Goal: Obtain resource: Download file/media

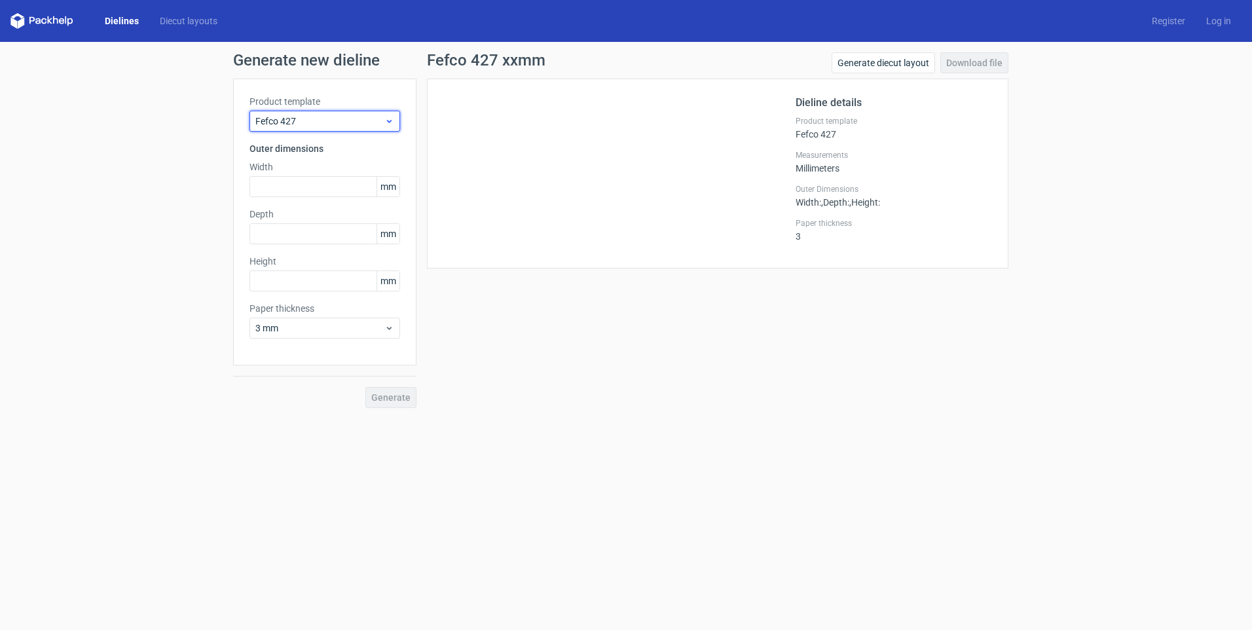
click at [353, 118] on span "Fefco 427" at bounding box center [319, 121] width 129 height 13
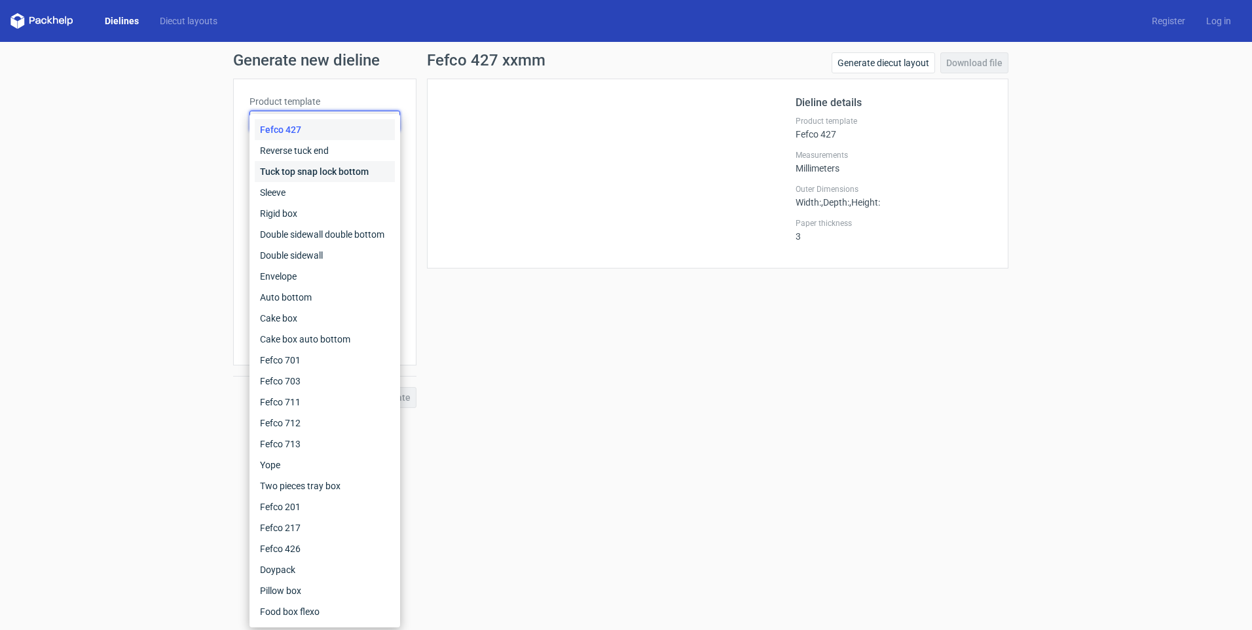
click at [331, 167] on div "Tuck top snap lock bottom" at bounding box center [325, 171] width 140 height 21
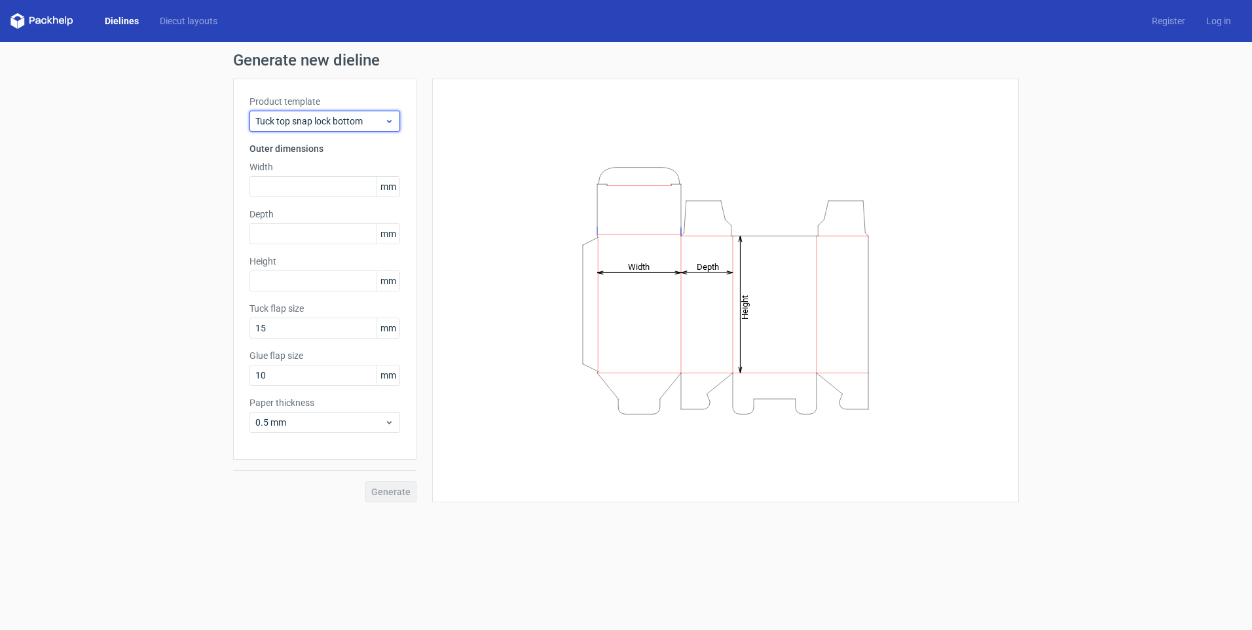
click at [340, 124] on span "Tuck top snap lock bottom" at bounding box center [319, 121] width 129 height 13
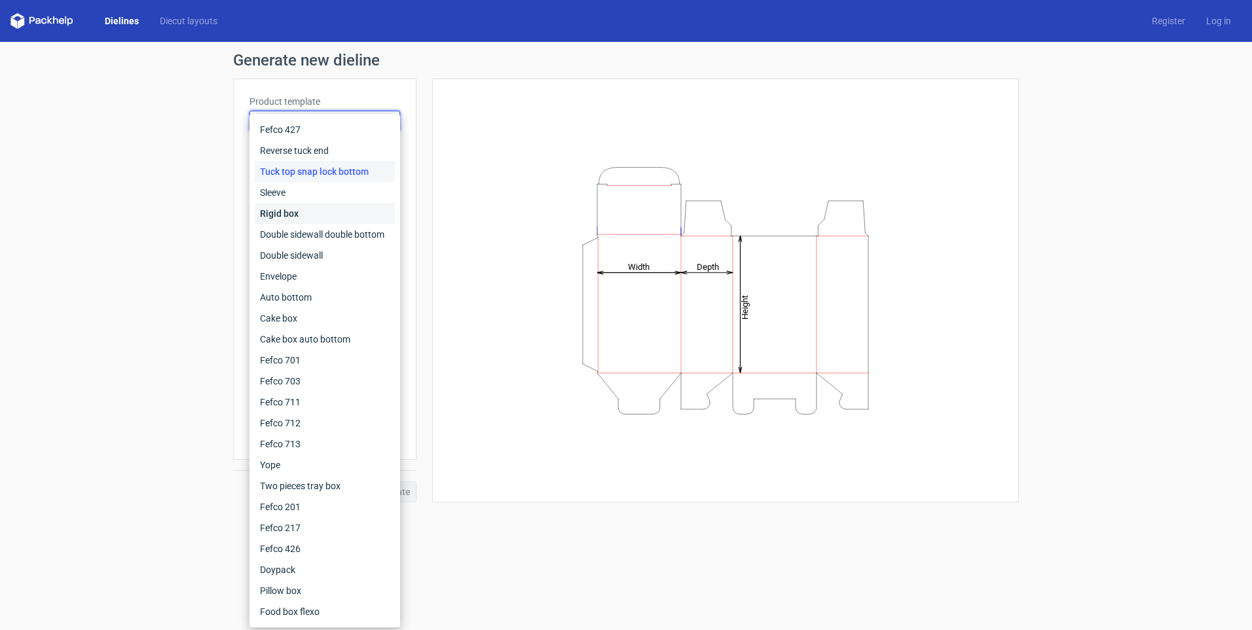
click at [304, 219] on div "Rigid box" at bounding box center [325, 213] width 140 height 21
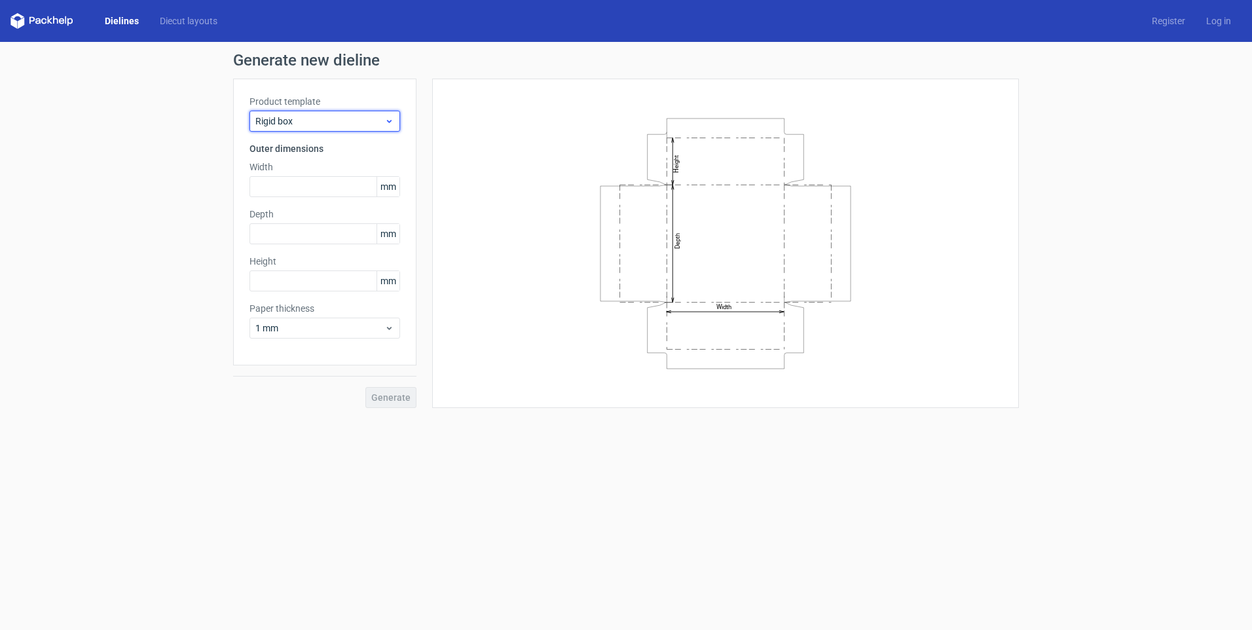
click at [362, 123] on span "Rigid box" at bounding box center [319, 121] width 129 height 13
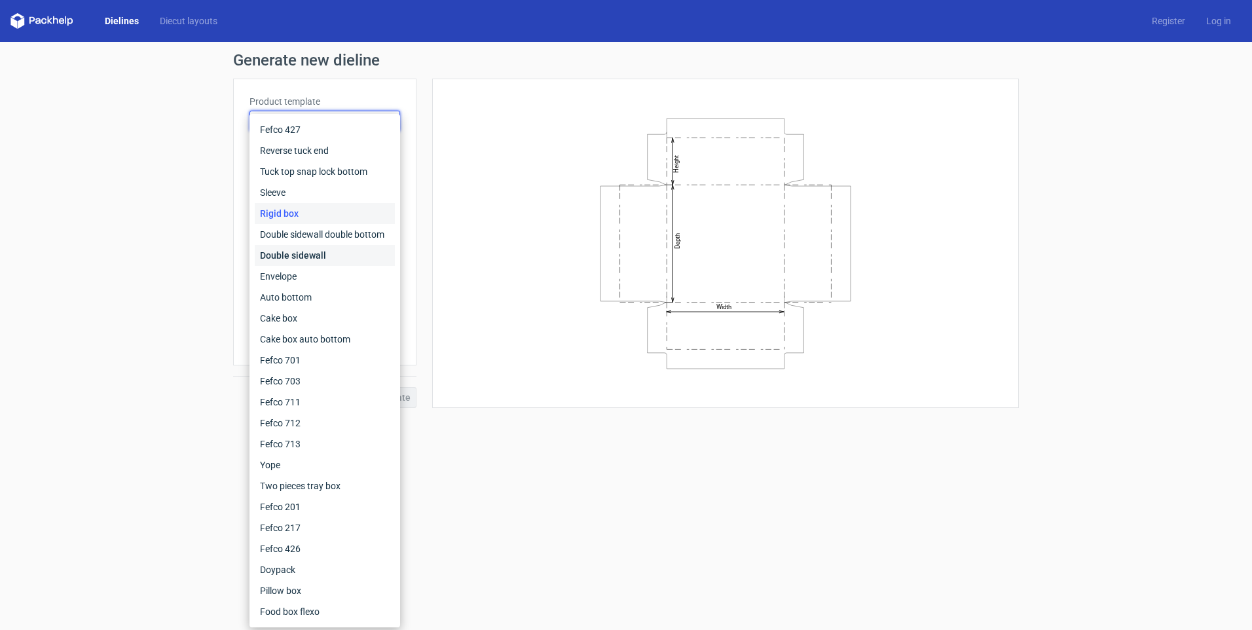
click at [325, 254] on div "Double sidewall" at bounding box center [325, 255] width 140 height 21
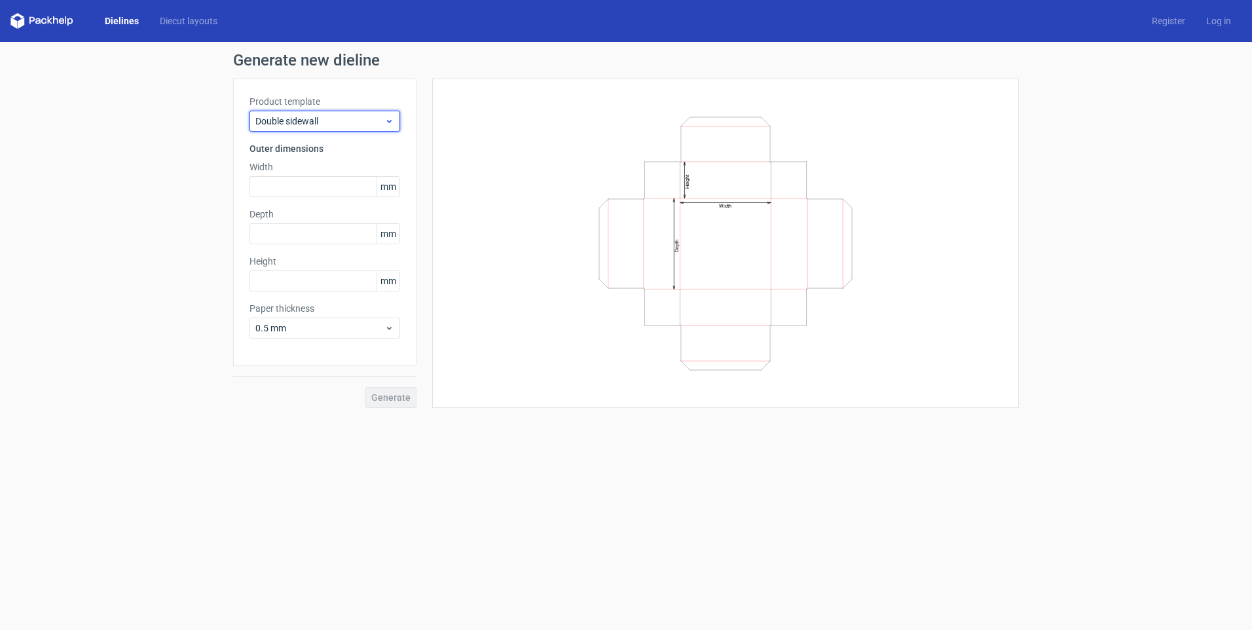
click at [352, 124] on span "Double sidewall" at bounding box center [319, 121] width 129 height 13
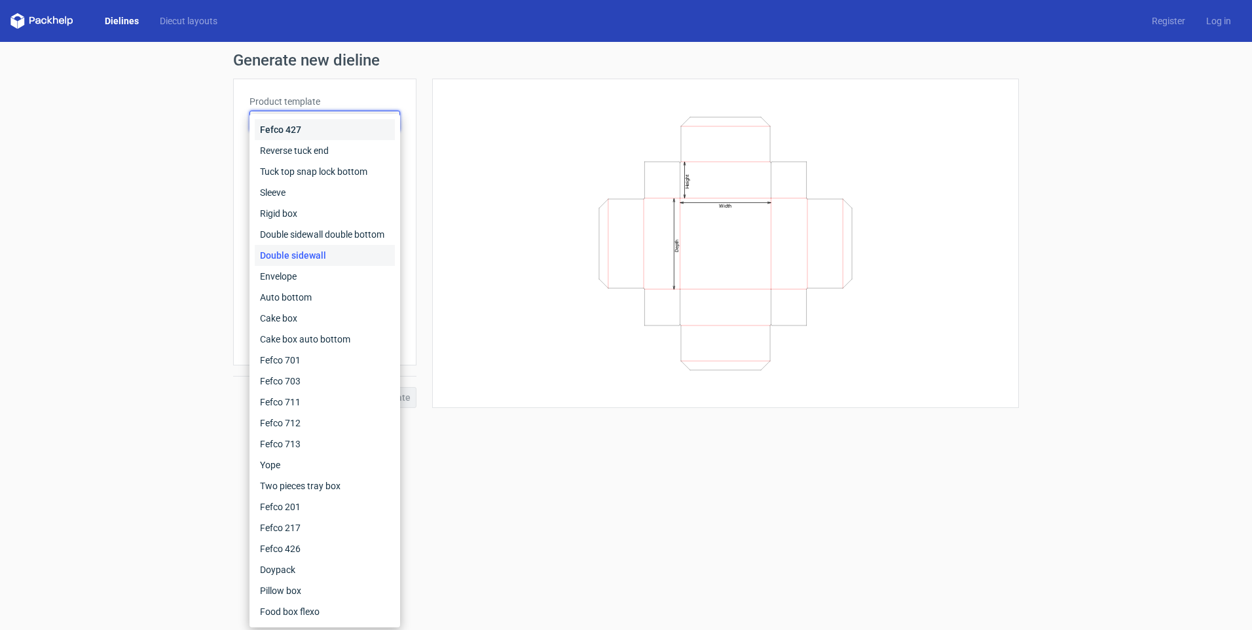
click at [336, 128] on div "Fefco 427" at bounding box center [325, 129] width 140 height 21
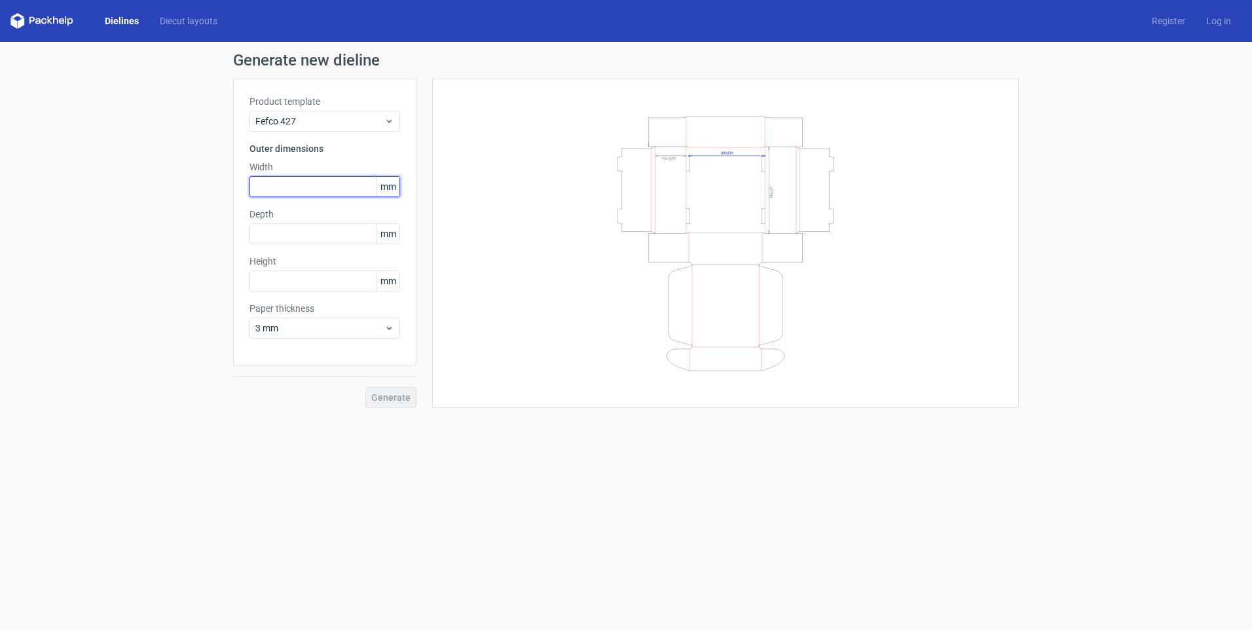
click at [317, 189] on input "text" at bounding box center [324, 186] width 151 height 21
click at [321, 185] on input "text" at bounding box center [324, 186] width 151 height 21
type input "286"
type input "260"
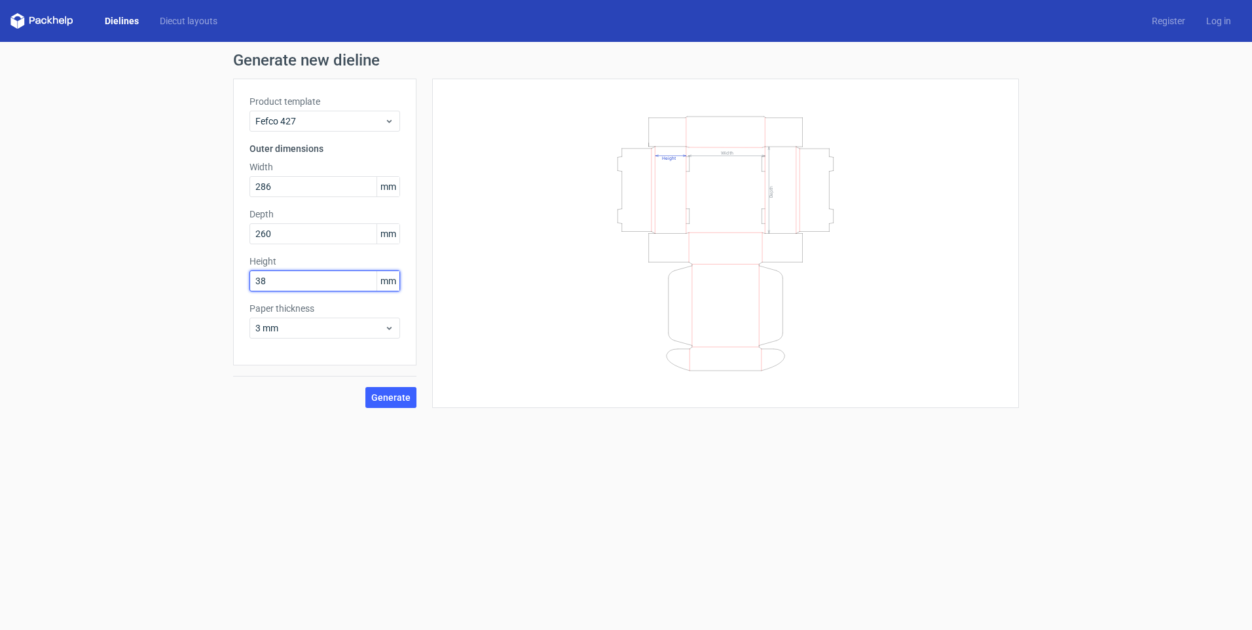
type input "38"
click at [391, 399] on span "Generate" at bounding box center [390, 397] width 39 height 9
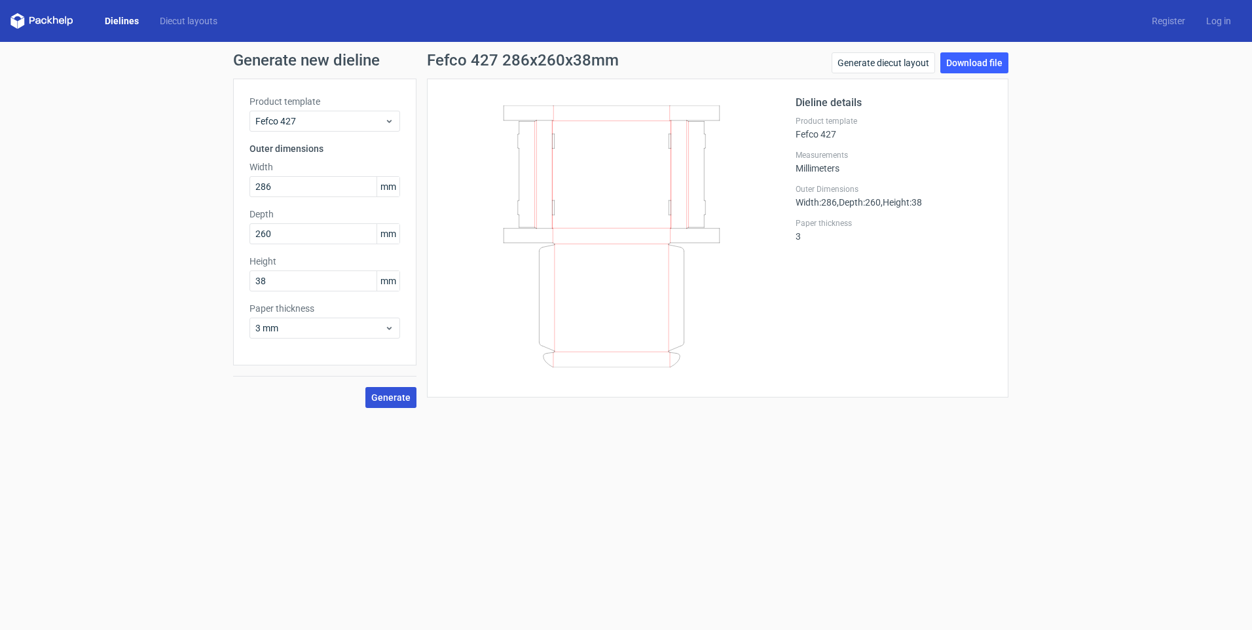
click at [392, 402] on span "Generate" at bounding box center [390, 397] width 39 height 9
click at [960, 65] on link "Download file" at bounding box center [974, 62] width 68 height 21
click at [342, 118] on span "Fefco 427" at bounding box center [319, 121] width 129 height 13
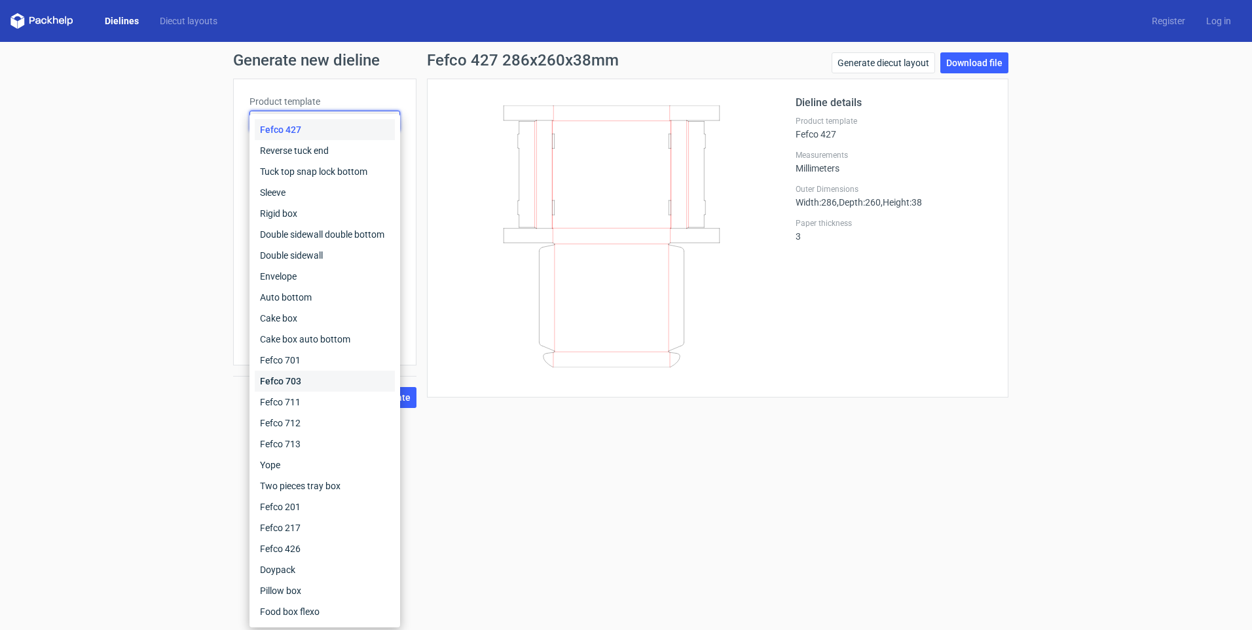
click at [328, 383] on div "Fefco 703" at bounding box center [325, 381] width 140 height 21
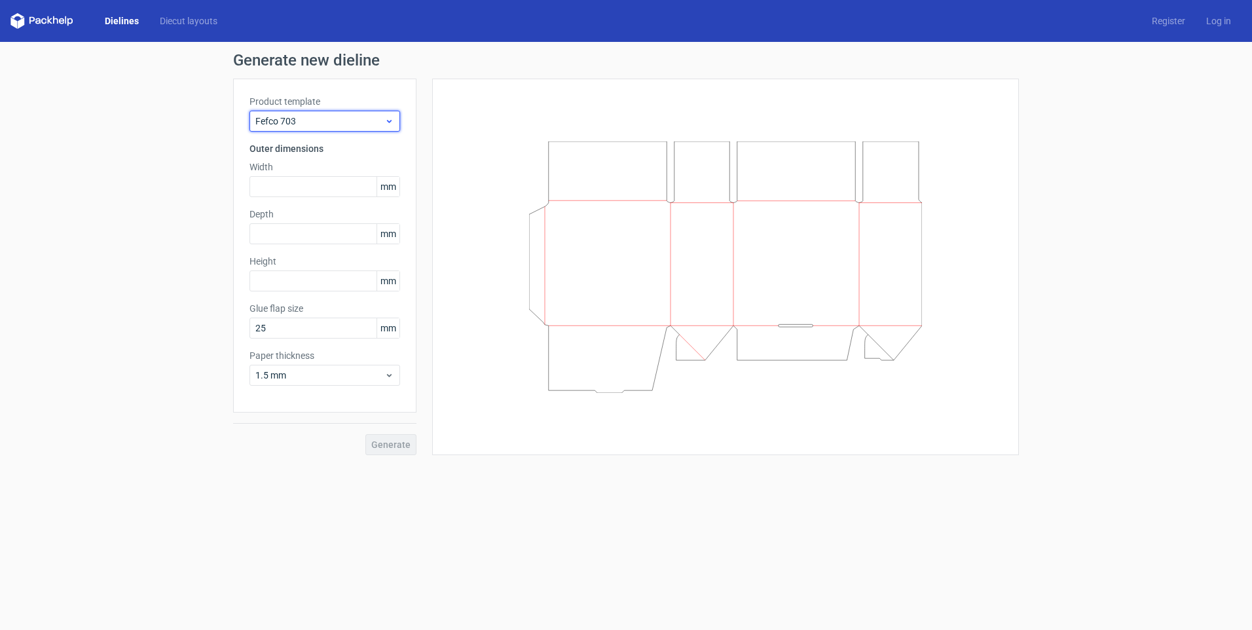
click at [367, 124] on span "Fefco 703" at bounding box center [319, 121] width 129 height 13
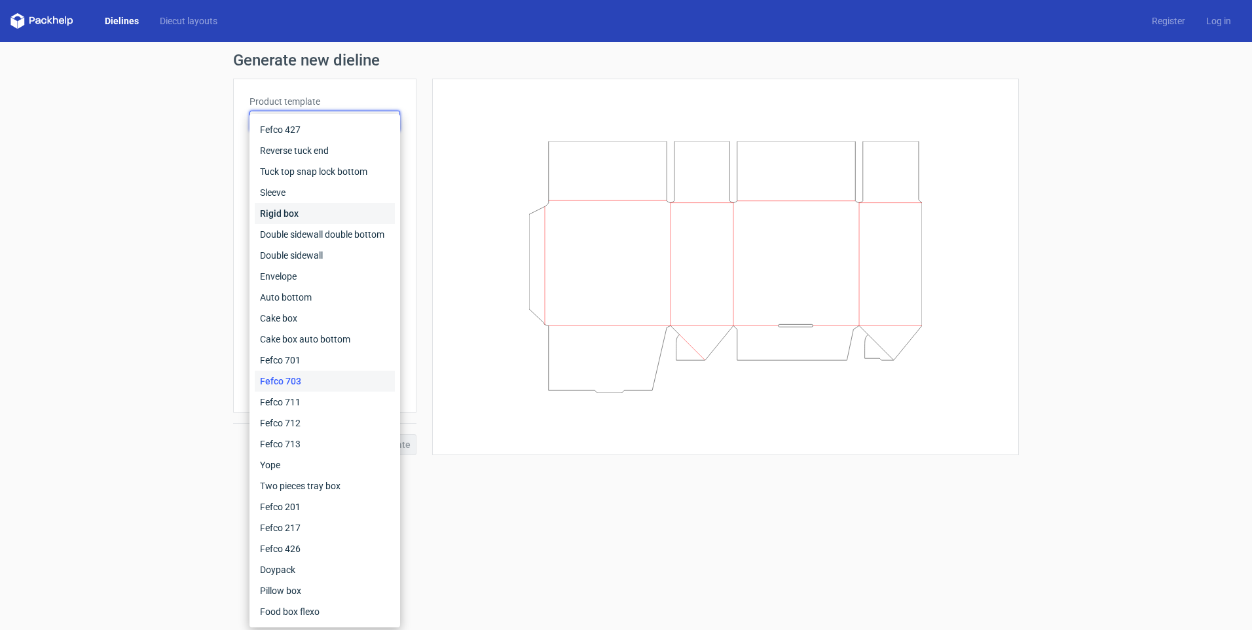
click at [309, 211] on div "Rigid box" at bounding box center [325, 213] width 140 height 21
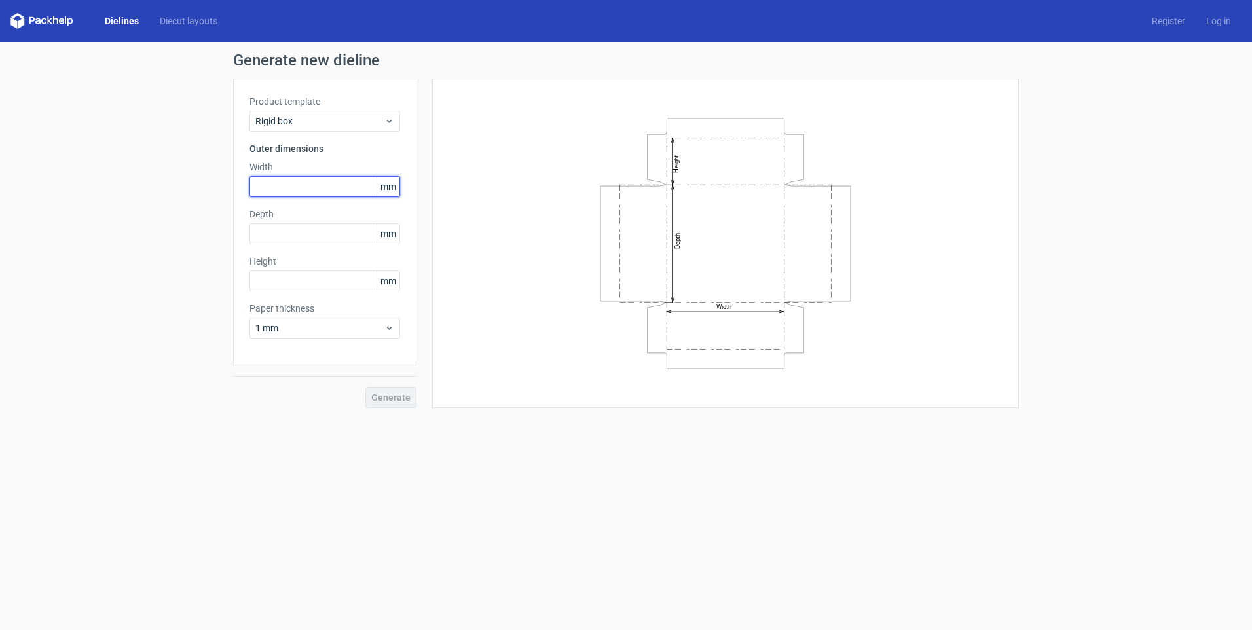
click at [311, 187] on input "text" at bounding box center [324, 186] width 151 height 21
type input "260"
type input "286"
type input "38"
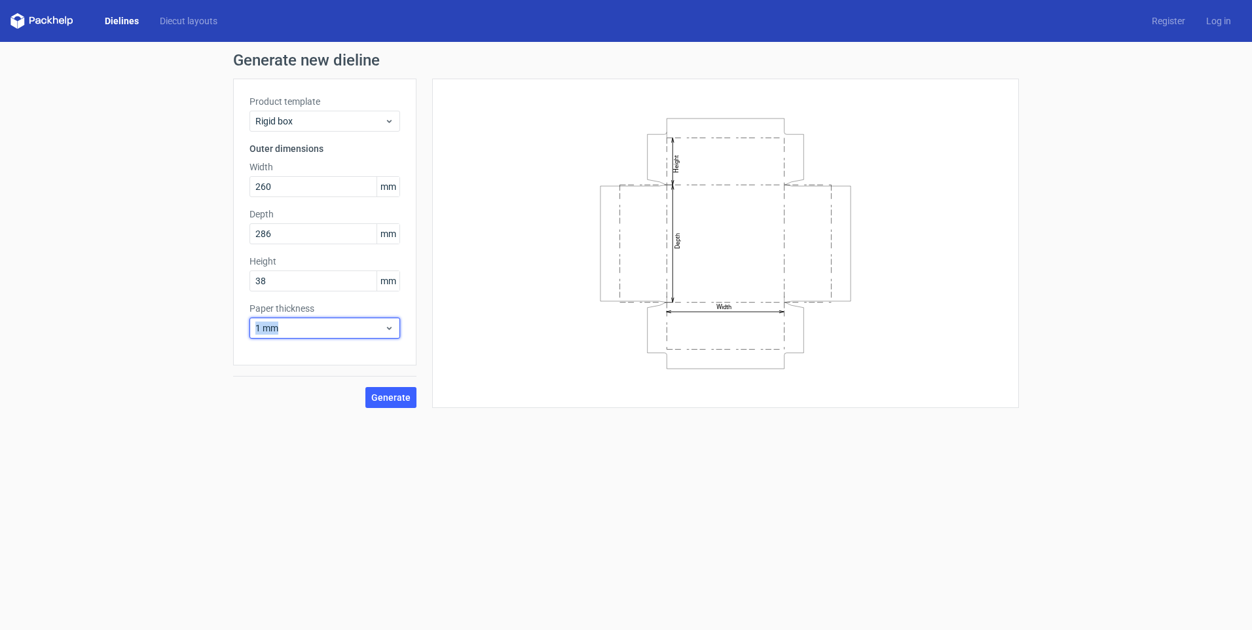
drag, startPoint x: 280, startPoint y: 325, endPoint x: 240, endPoint y: 321, distance: 40.1
click at [240, 321] on div "Product template Rigid box Outer dimensions Width 260 mm Depth 286 mm Height 38…" at bounding box center [324, 222] width 183 height 287
drag, startPoint x: 240, startPoint y: 321, endPoint x: 304, endPoint y: 329, distance: 64.6
click at [295, 329] on span "1 mm" at bounding box center [319, 327] width 129 height 13
click at [283, 439] on div "3 mm" at bounding box center [325, 440] width 140 height 21
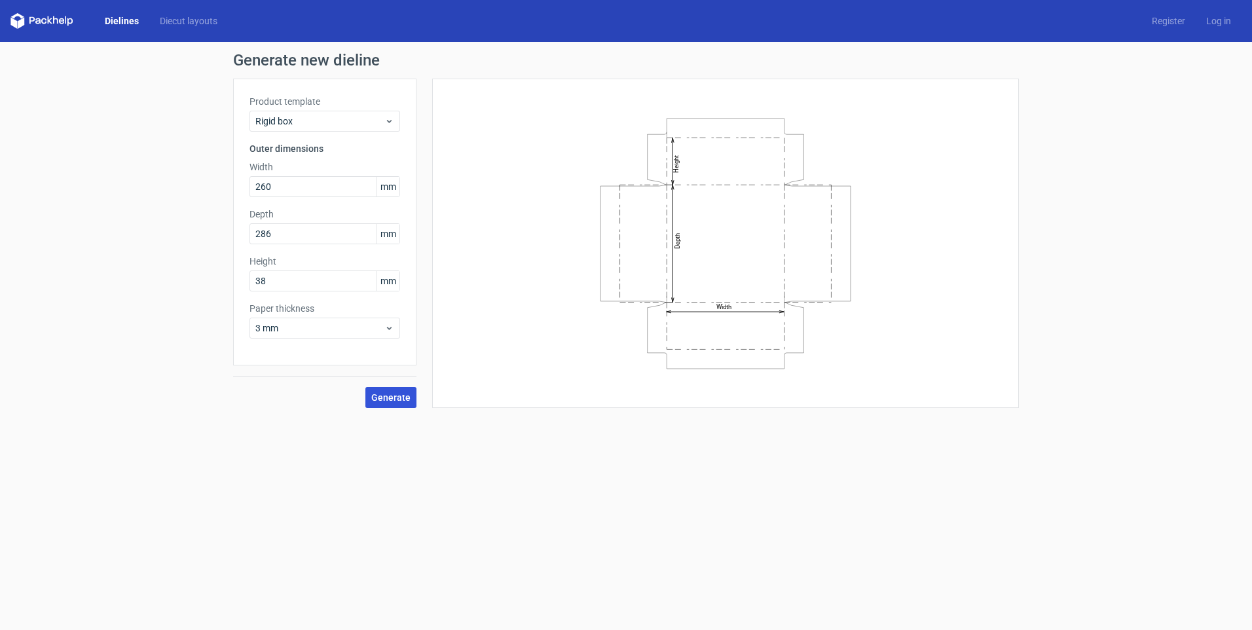
click at [394, 393] on span "Generate" at bounding box center [390, 397] width 39 height 9
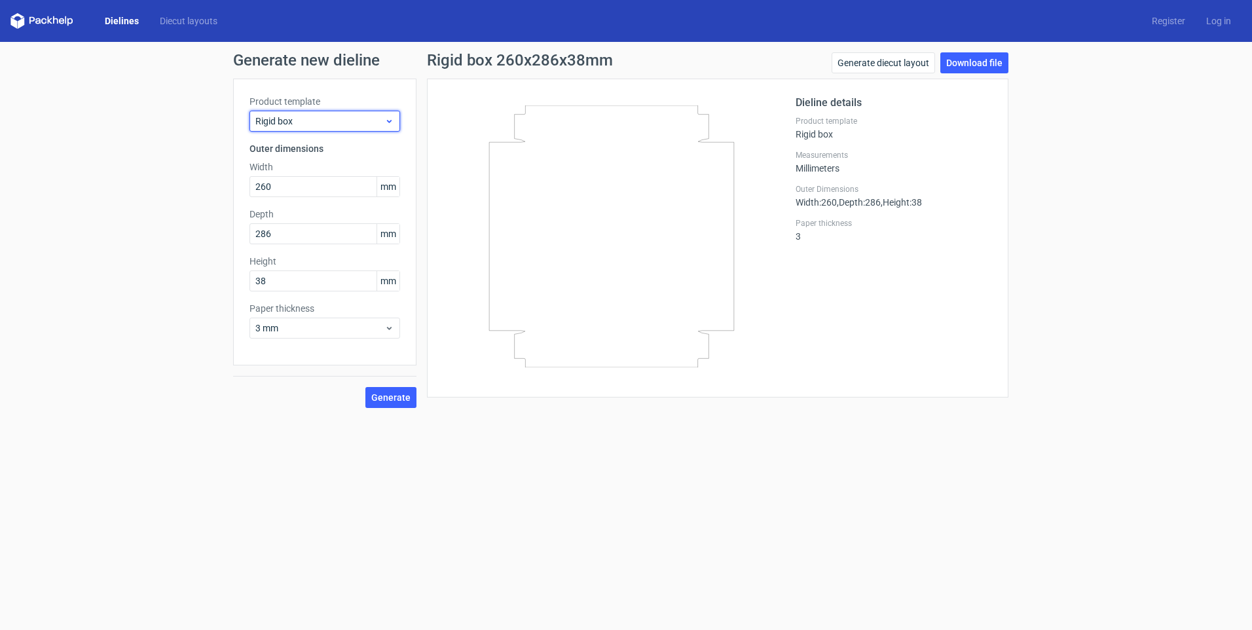
click at [347, 115] on span "Rigid box" at bounding box center [319, 121] width 129 height 13
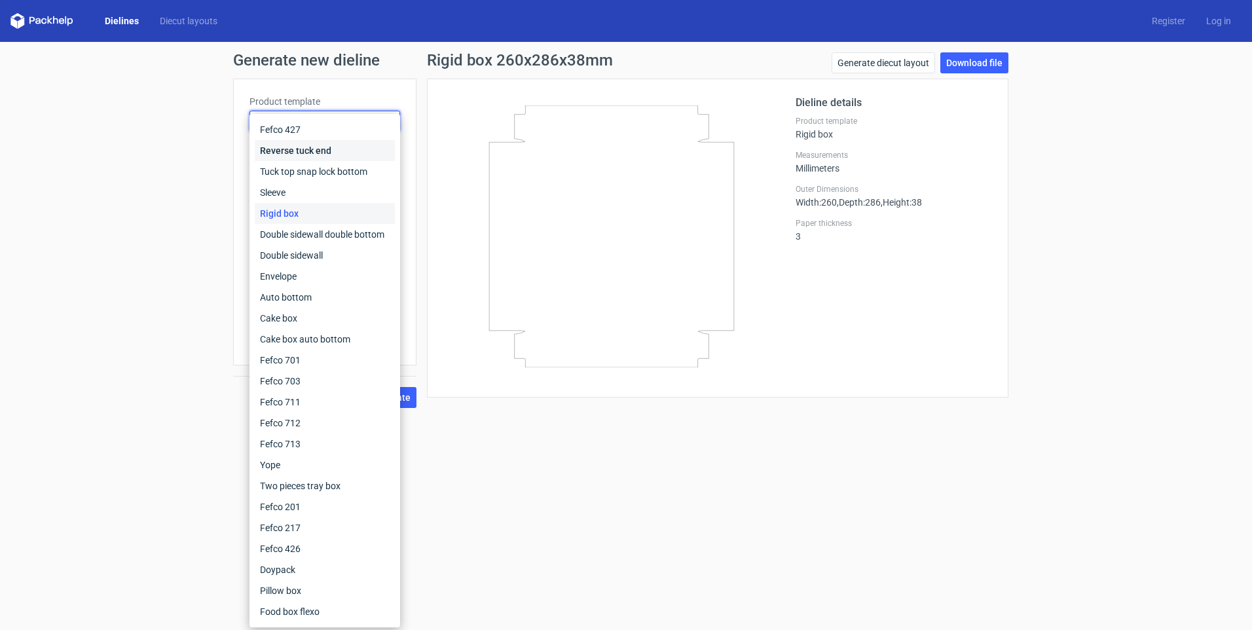
click at [325, 148] on div "Reverse tuck end" at bounding box center [325, 150] width 140 height 21
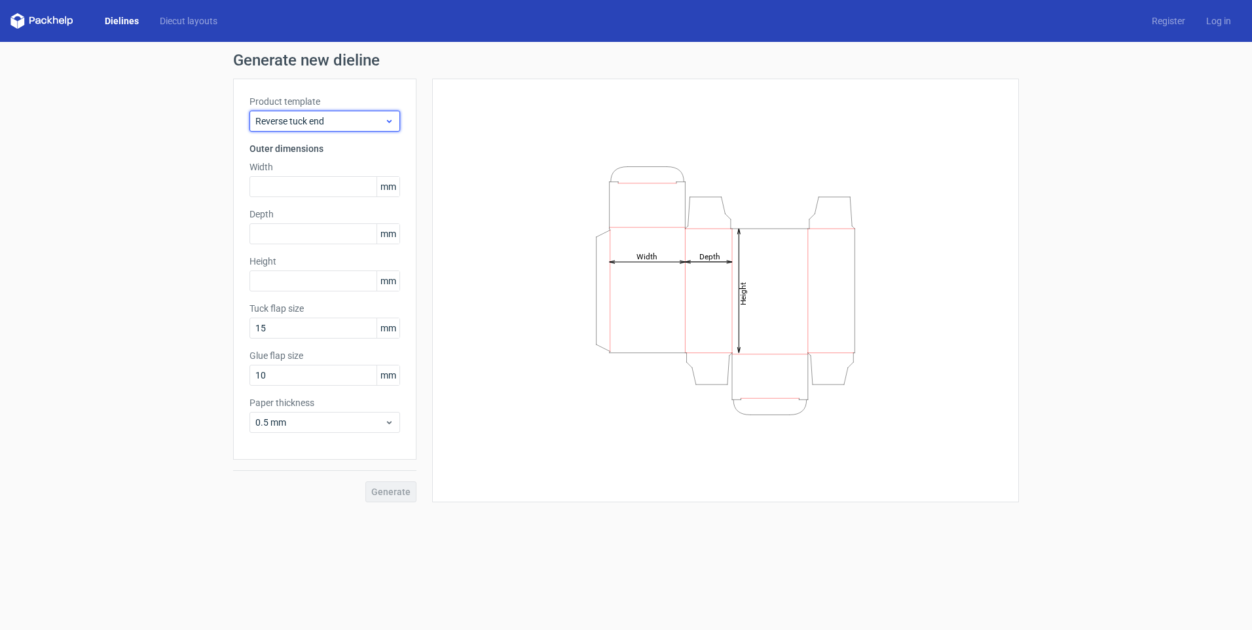
click at [344, 117] on span "Reverse tuck end" at bounding box center [319, 121] width 129 height 13
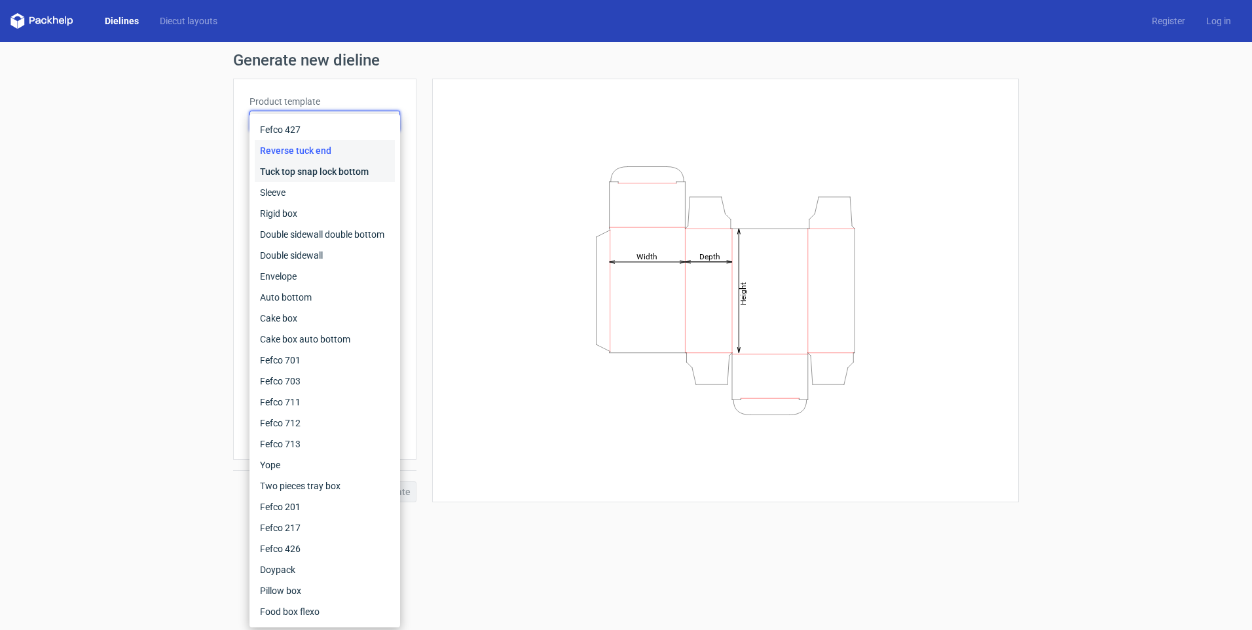
click at [327, 166] on div "Tuck top snap lock bottom" at bounding box center [325, 171] width 140 height 21
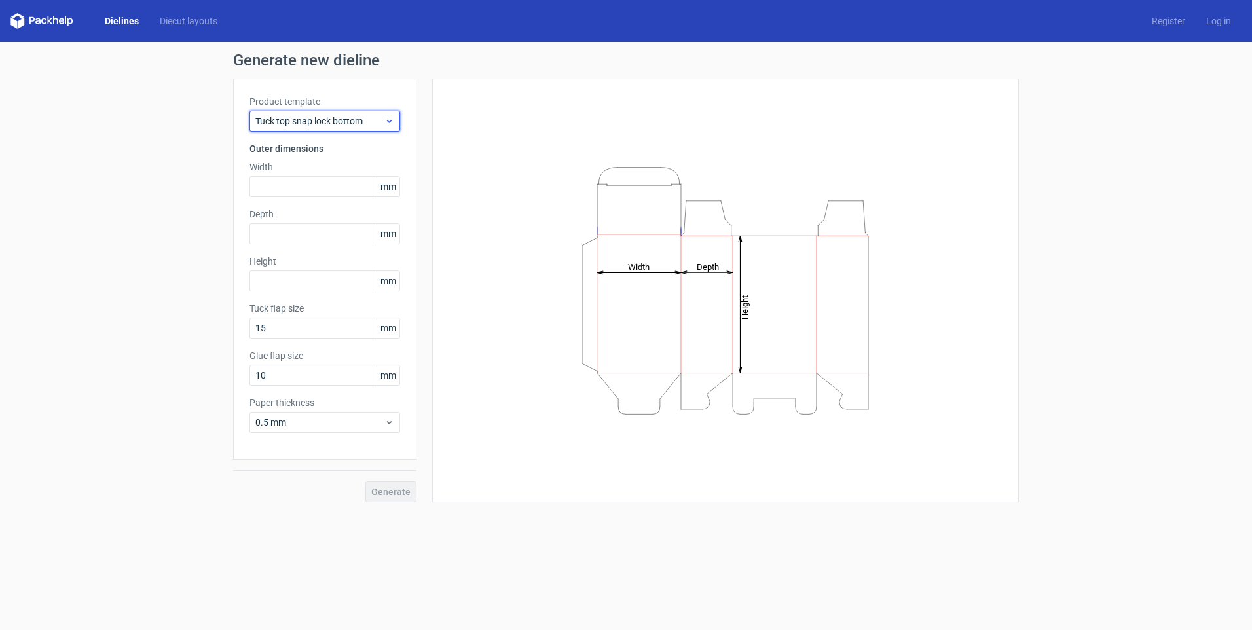
click at [339, 126] on span "Tuck top snap lock bottom" at bounding box center [319, 121] width 129 height 13
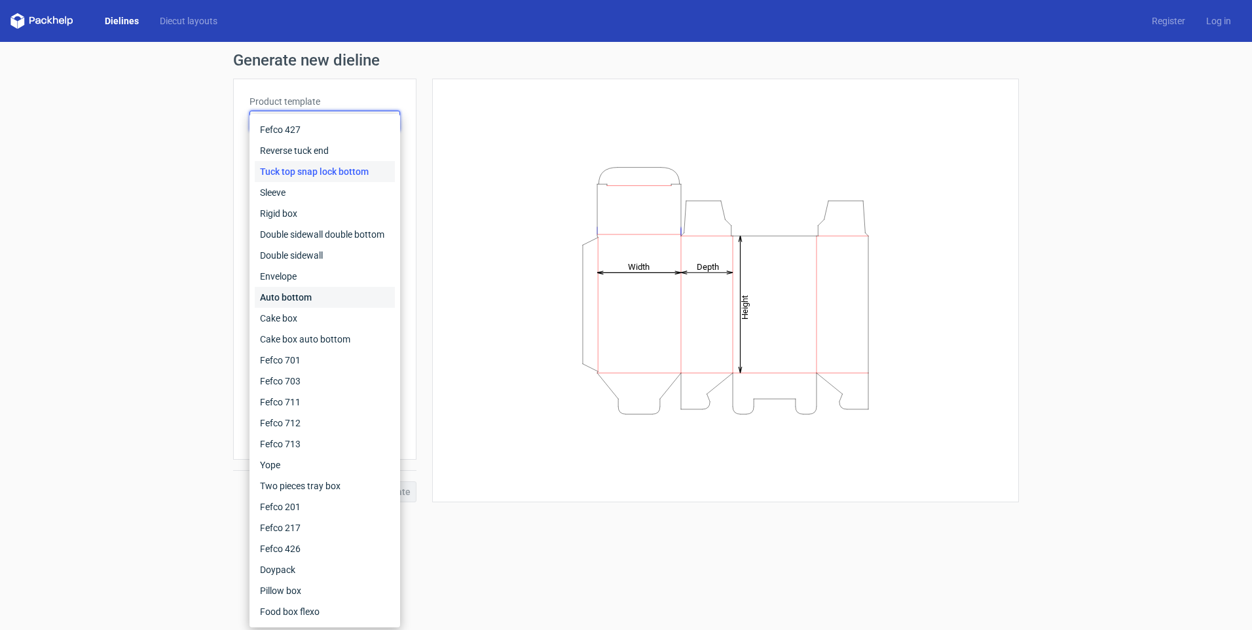
click at [315, 297] on div "Auto bottom" at bounding box center [325, 297] width 140 height 21
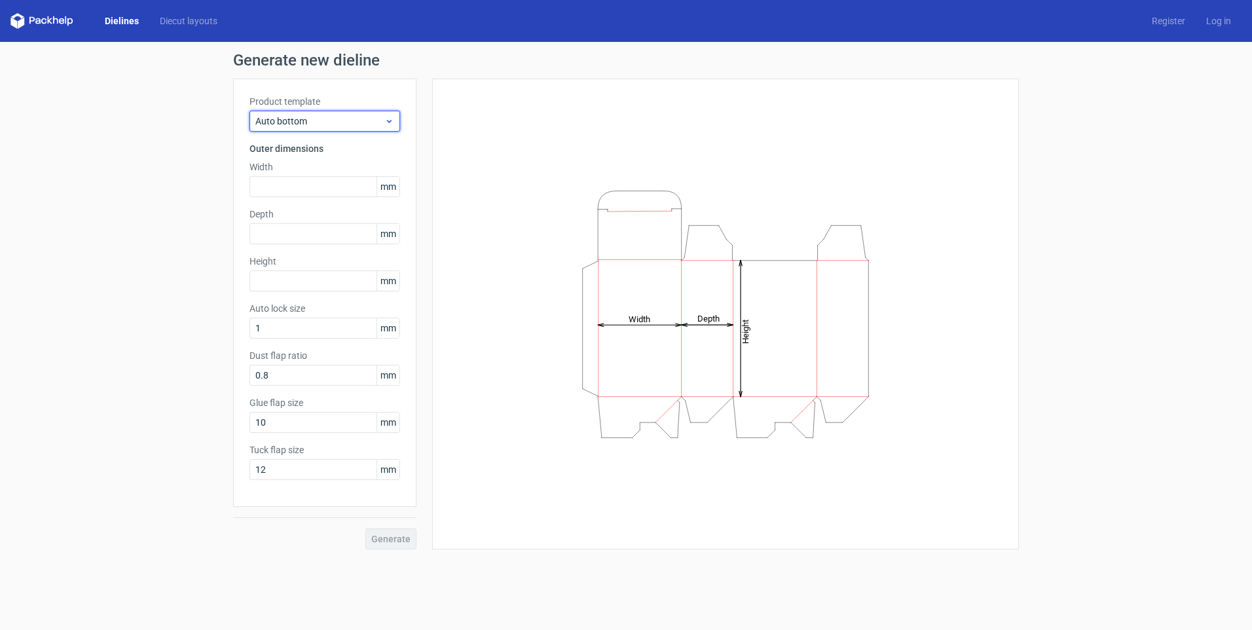
click at [342, 124] on span "Auto bottom" at bounding box center [319, 121] width 129 height 13
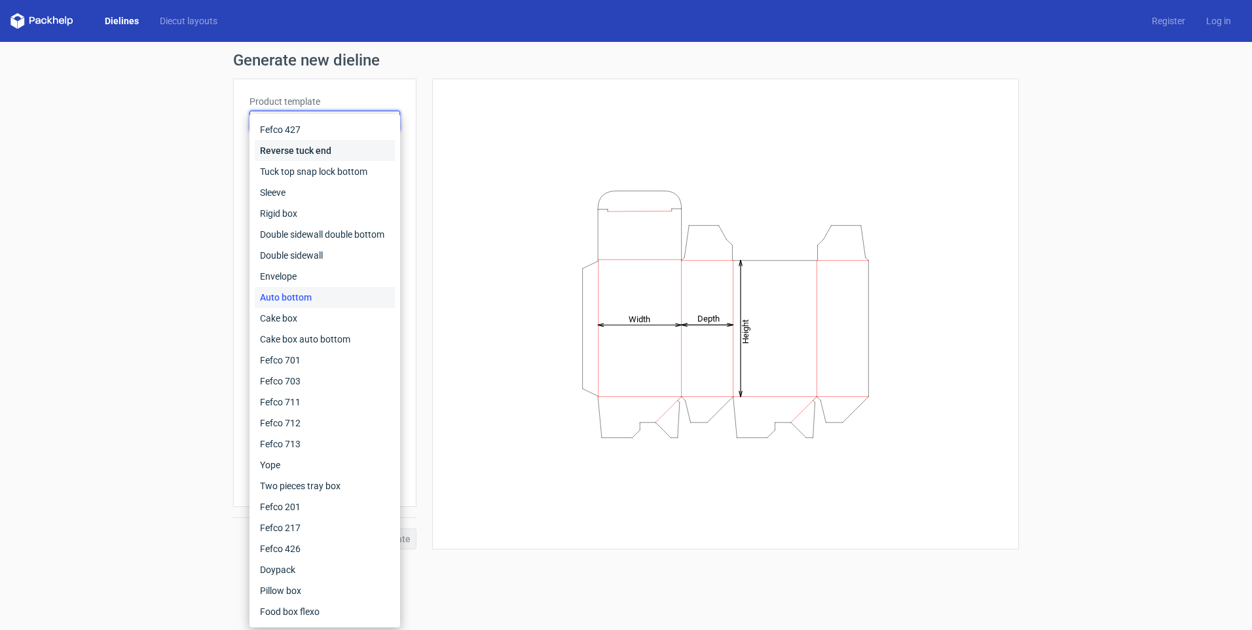
click at [330, 149] on div "Reverse tuck end" at bounding box center [325, 150] width 140 height 21
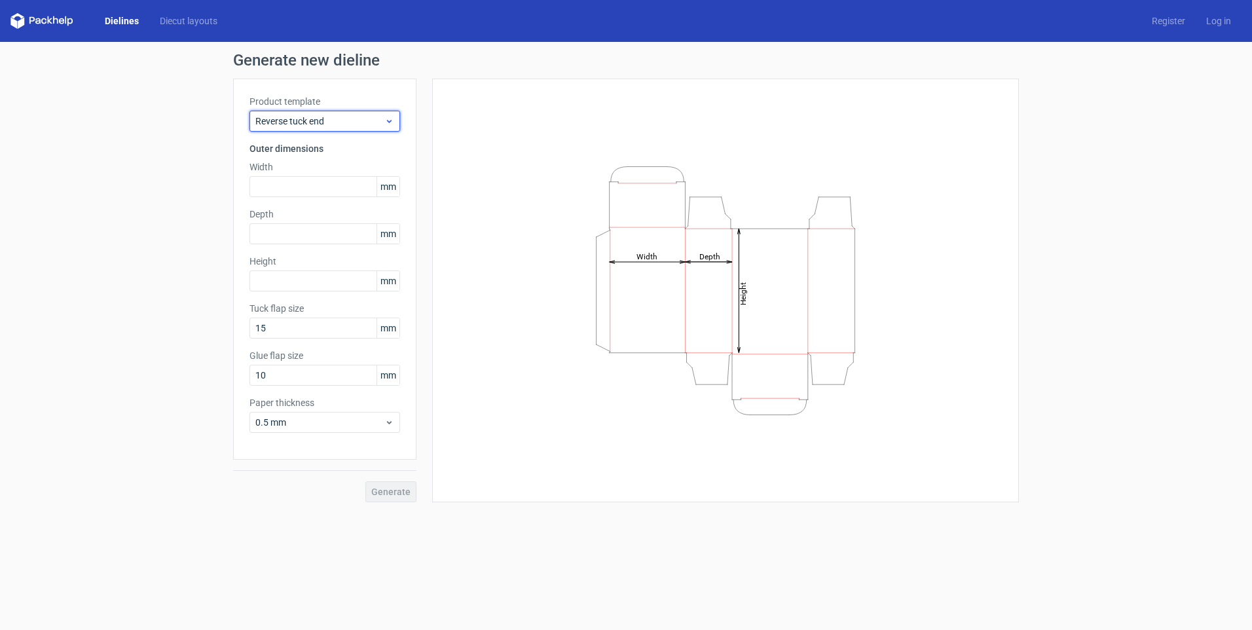
click at [329, 123] on span "Reverse tuck end" at bounding box center [319, 121] width 129 height 13
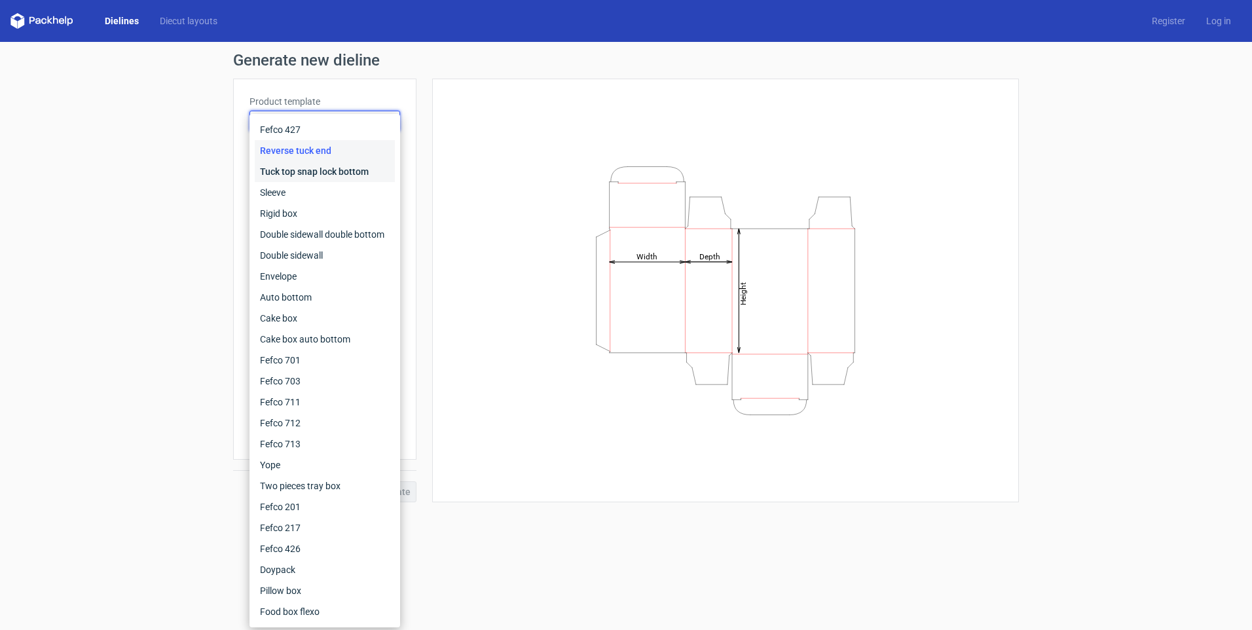
click at [306, 172] on div "Tuck top snap lock bottom" at bounding box center [325, 171] width 140 height 21
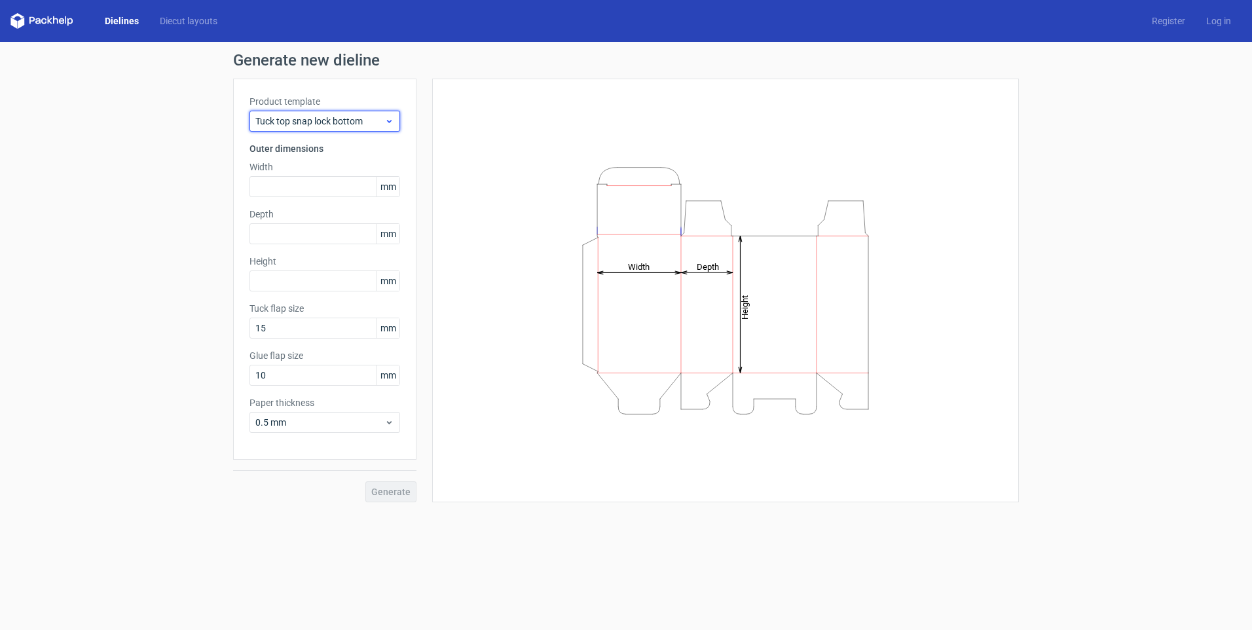
click at [318, 124] on span "Tuck top snap lock bottom" at bounding box center [319, 121] width 129 height 13
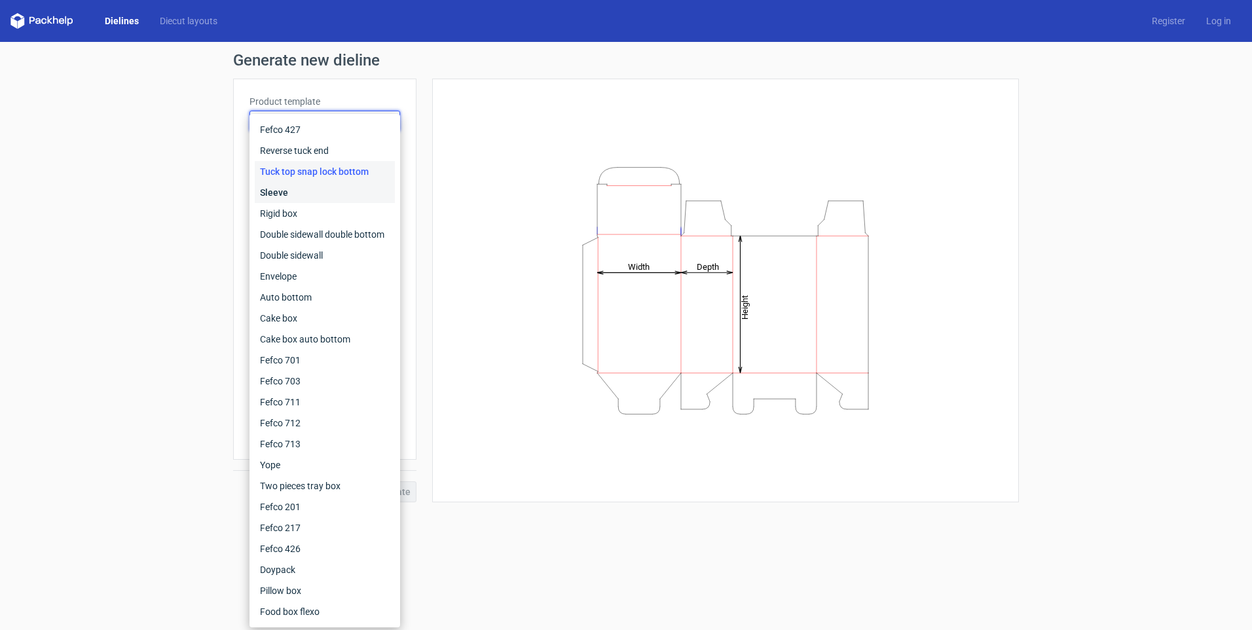
click at [292, 187] on div "Sleeve" at bounding box center [325, 192] width 140 height 21
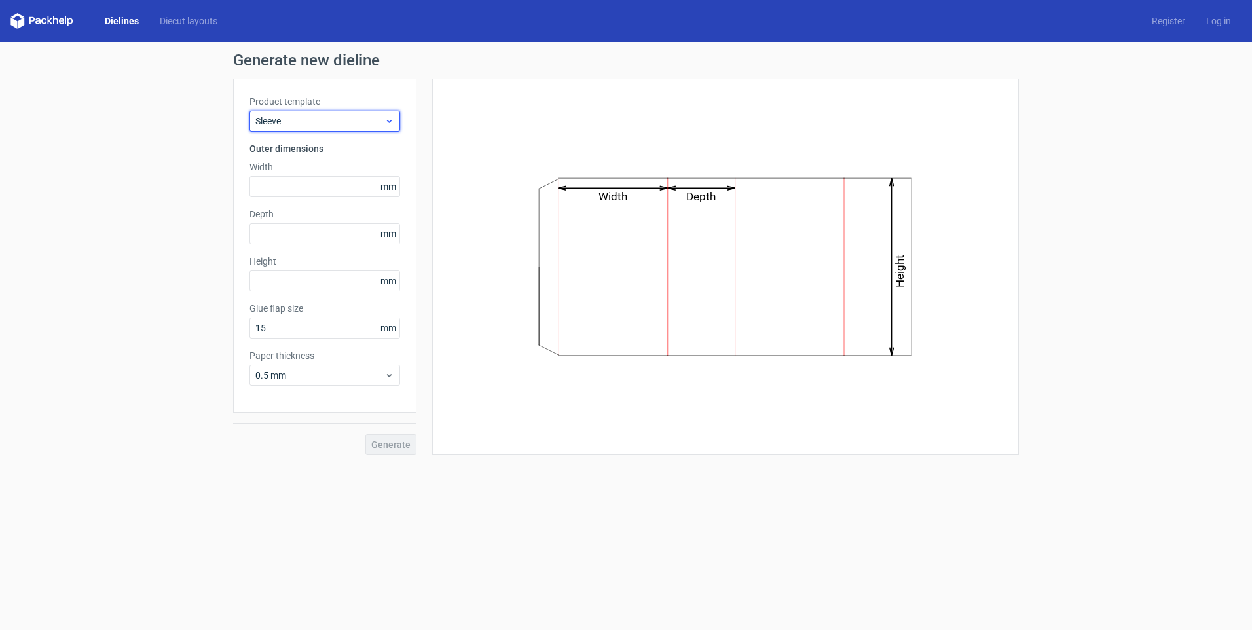
click at [314, 122] on span "Sleeve" at bounding box center [319, 121] width 129 height 13
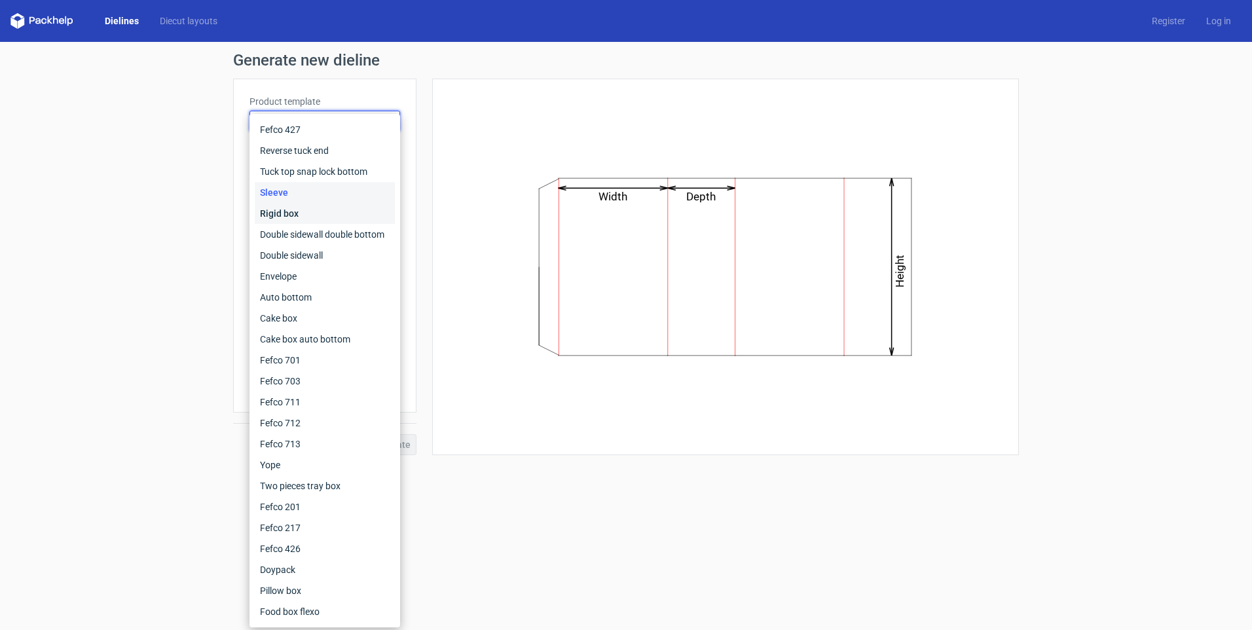
click at [281, 209] on div "Rigid box" at bounding box center [325, 213] width 140 height 21
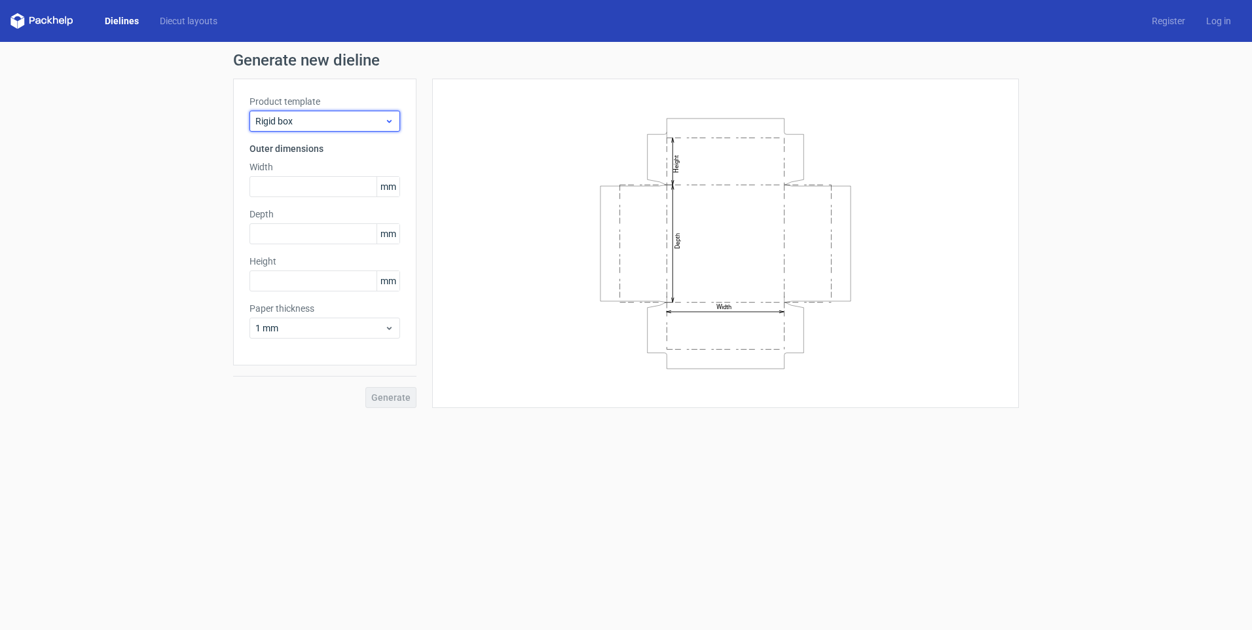
click at [321, 122] on span "Rigid box" at bounding box center [319, 121] width 129 height 13
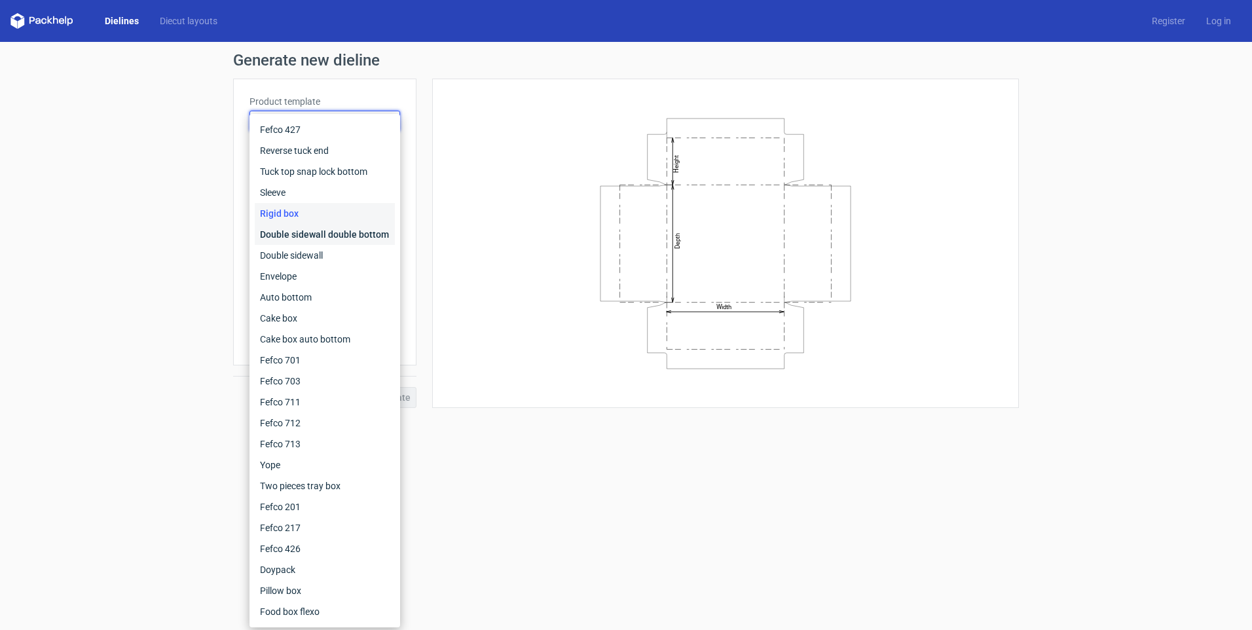
click at [295, 238] on div "Double sidewall double bottom" at bounding box center [325, 234] width 140 height 21
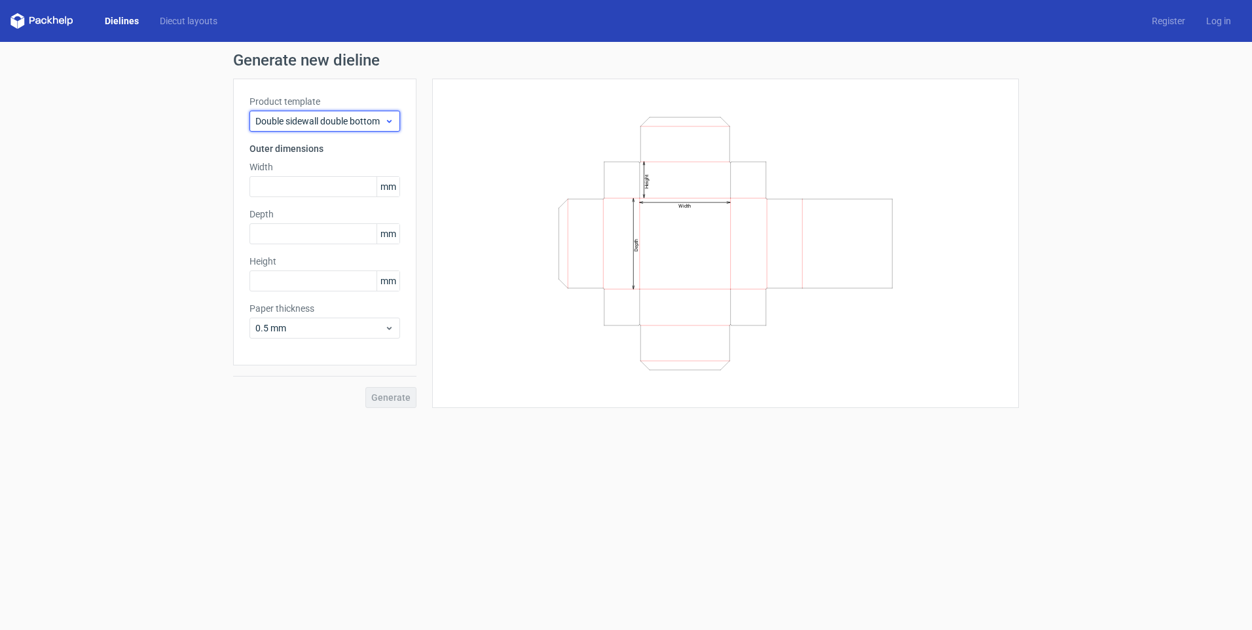
click at [338, 120] on span "Double sidewall double bottom" at bounding box center [319, 121] width 129 height 13
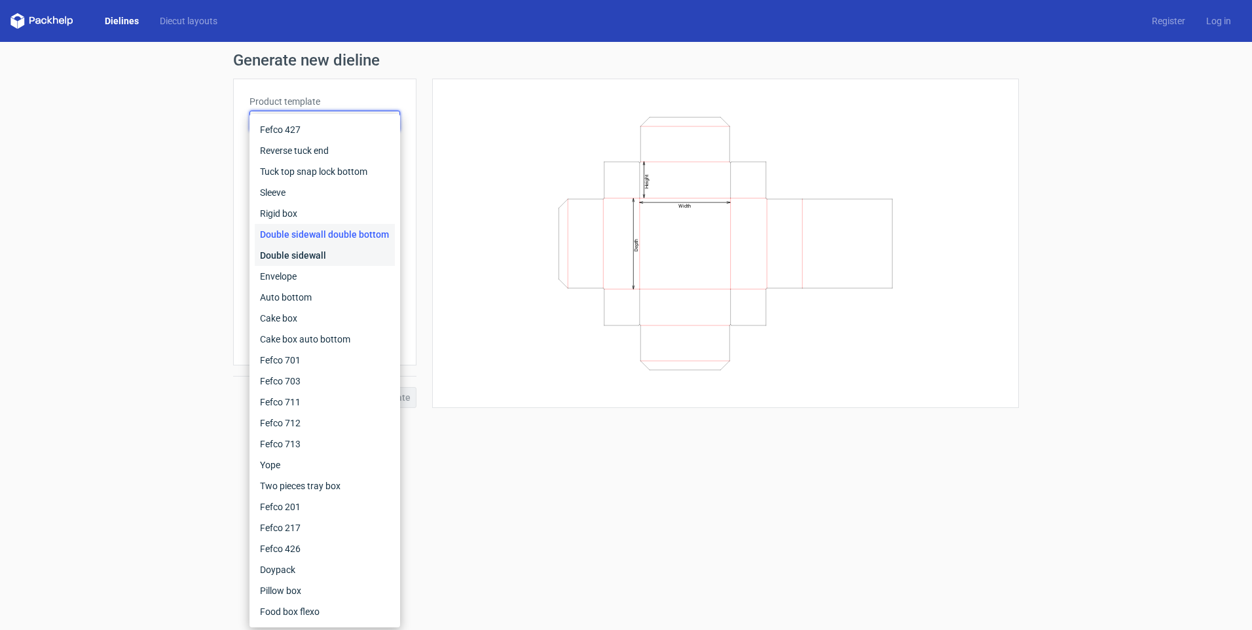
drag, startPoint x: 295, startPoint y: 257, endPoint x: 319, endPoint y: 151, distance: 109.3
click at [295, 255] on div "Double sidewall" at bounding box center [325, 255] width 140 height 21
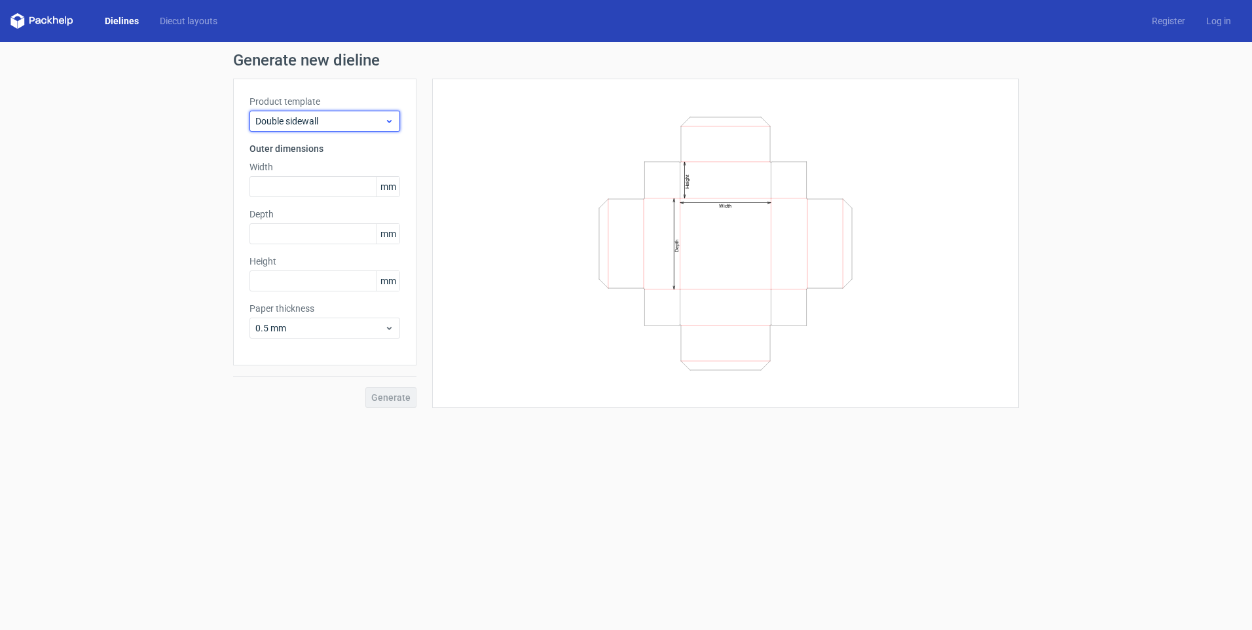
click at [323, 121] on span "Double sidewall" at bounding box center [319, 121] width 129 height 13
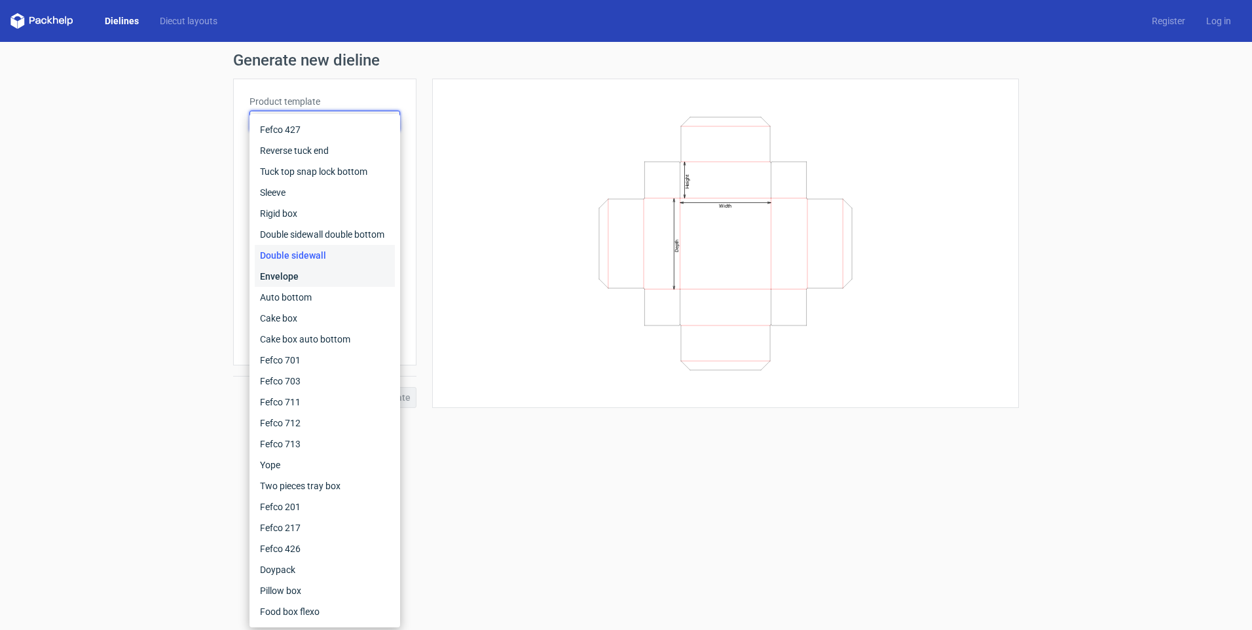
click at [297, 276] on div "Envelope" at bounding box center [325, 276] width 140 height 21
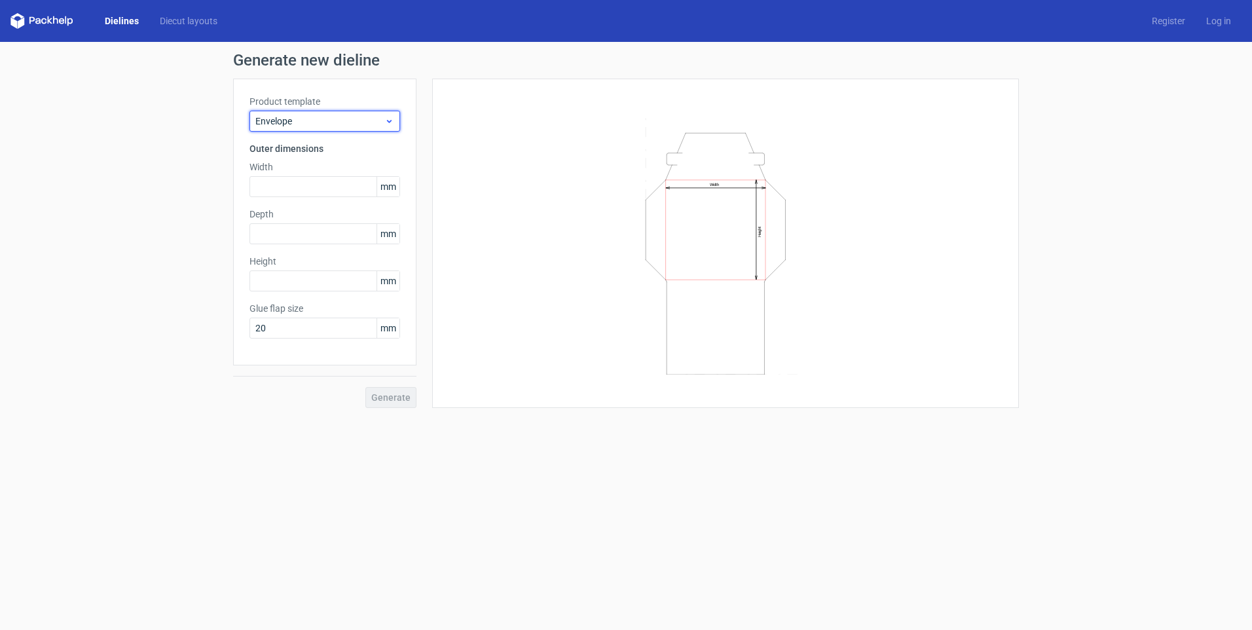
click at [357, 122] on span "Envelope" at bounding box center [319, 121] width 129 height 13
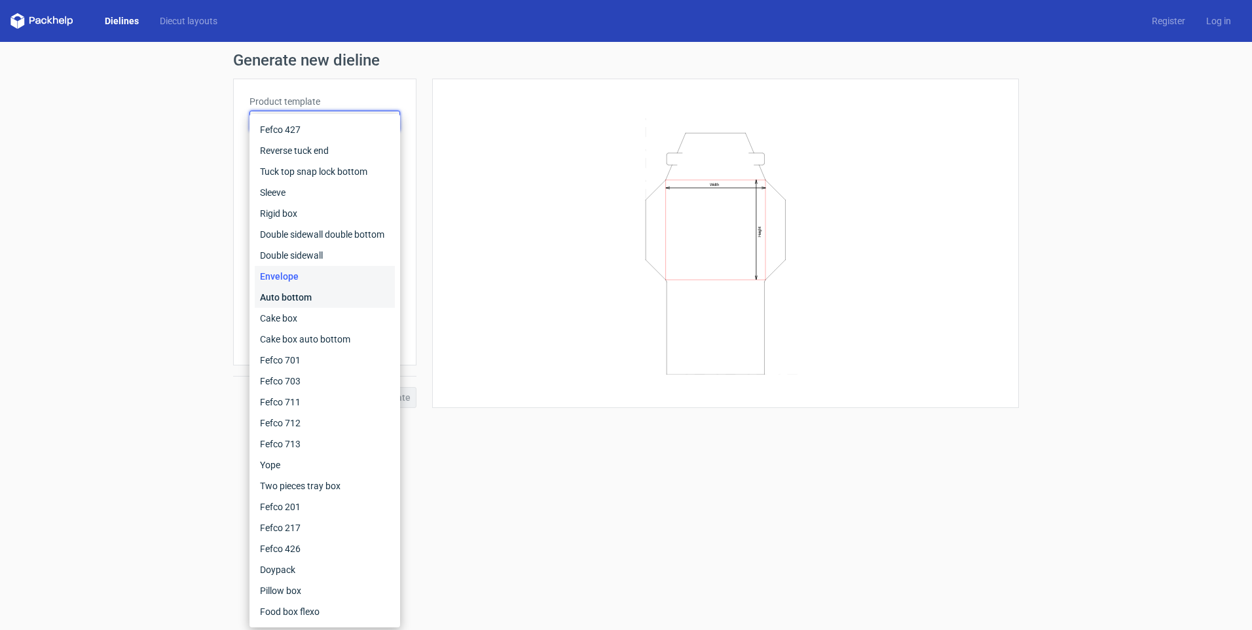
click at [312, 298] on div "Auto bottom" at bounding box center [325, 297] width 140 height 21
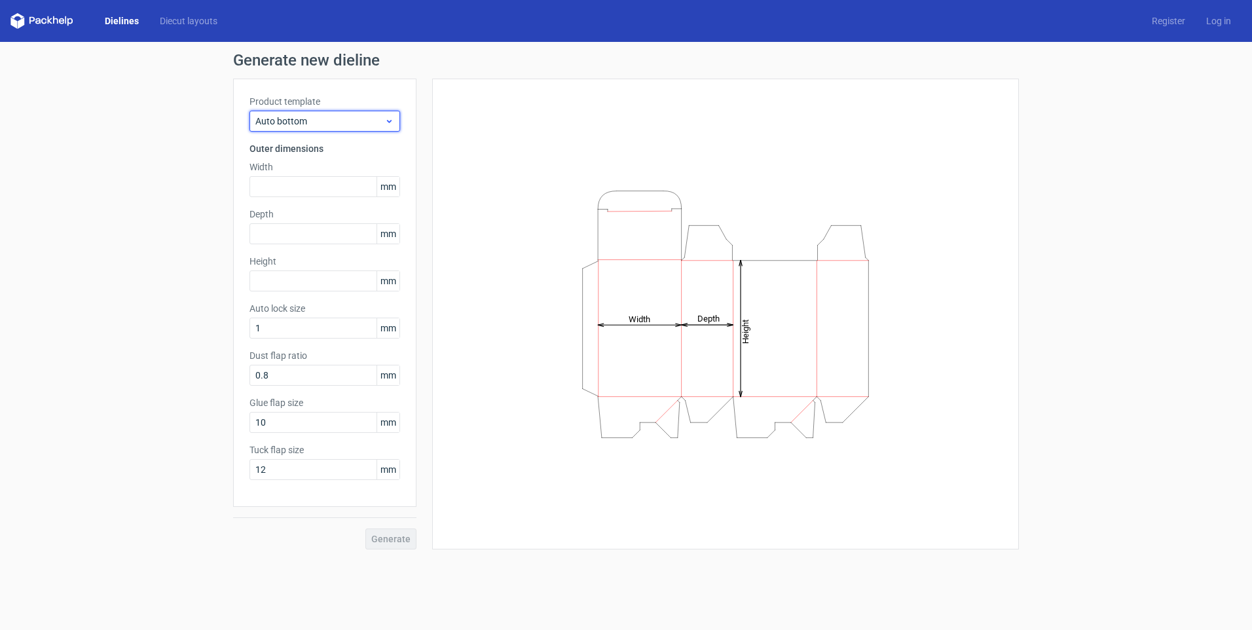
click at [362, 120] on span "Auto bottom" at bounding box center [319, 121] width 129 height 13
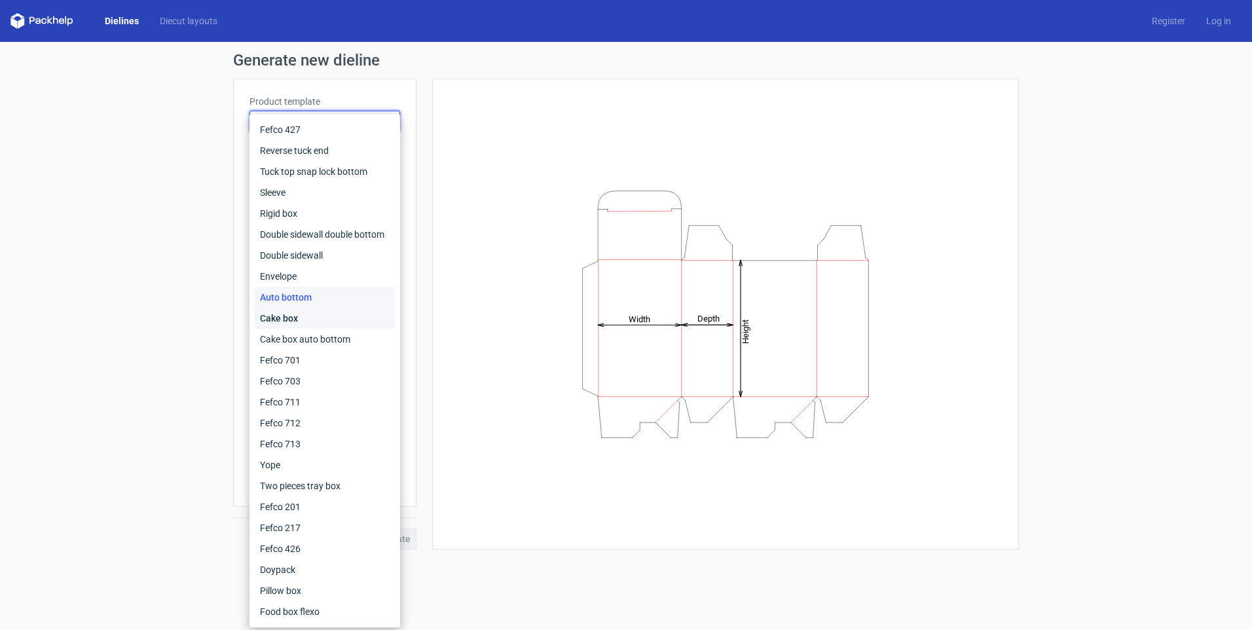
click at [297, 315] on div "Cake box" at bounding box center [325, 318] width 140 height 21
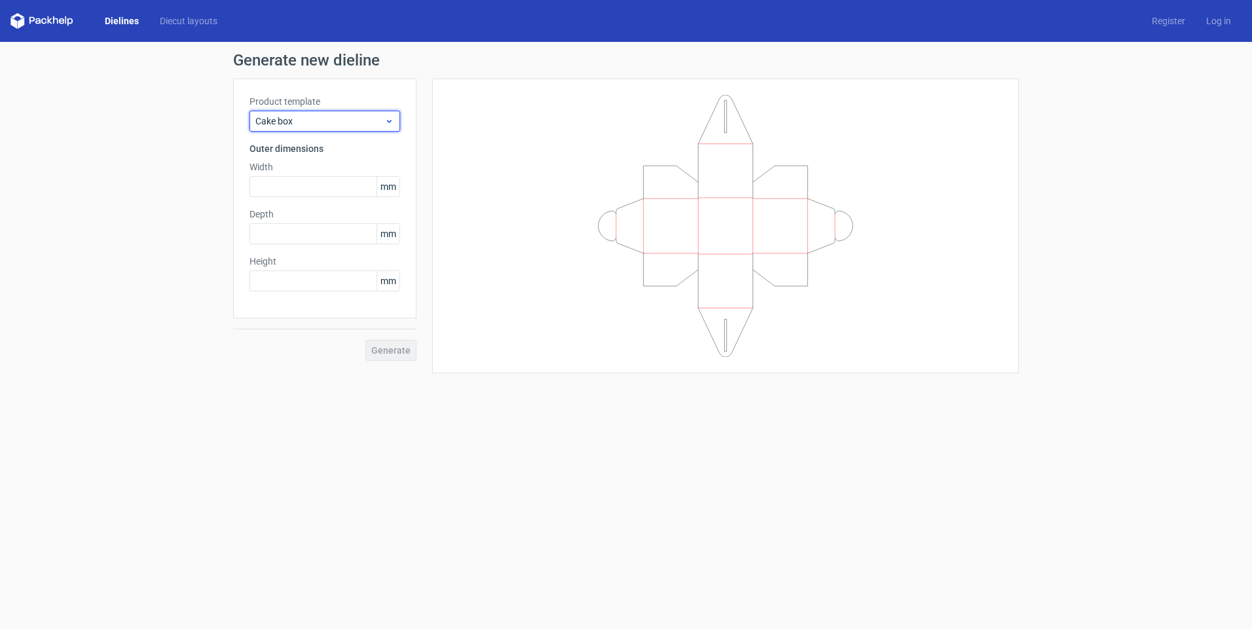
click at [346, 119] on span "Cake box" at bounding box center [319, 121] width 129 height 13
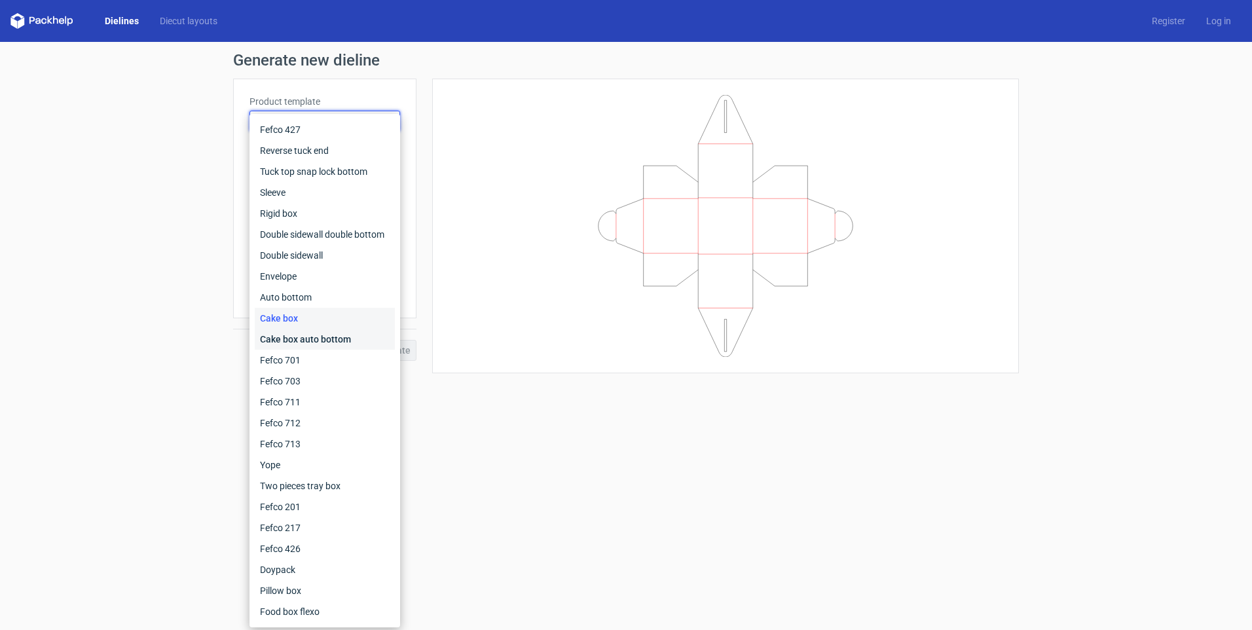
click at [291, 334] on div "Cake box auto bottom" at bounding box center [325, 339] width 140 height 21
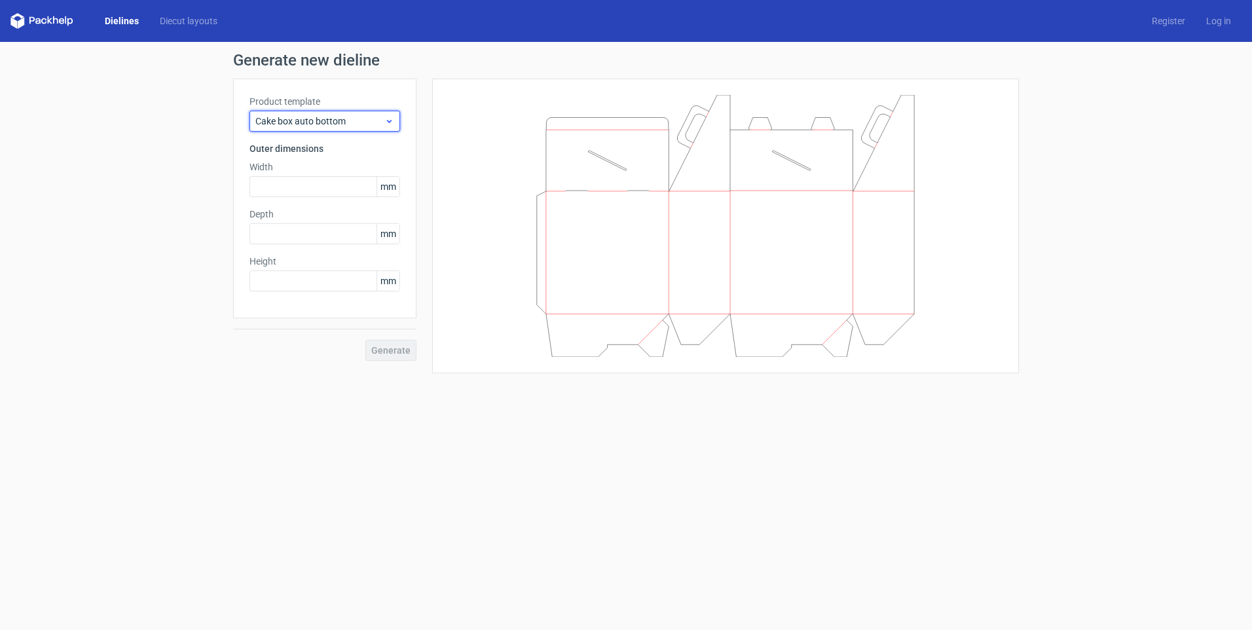
click at [353, 118] on span "Cake box auto bottom" at bounding box center [319, 121] width 129 height 13
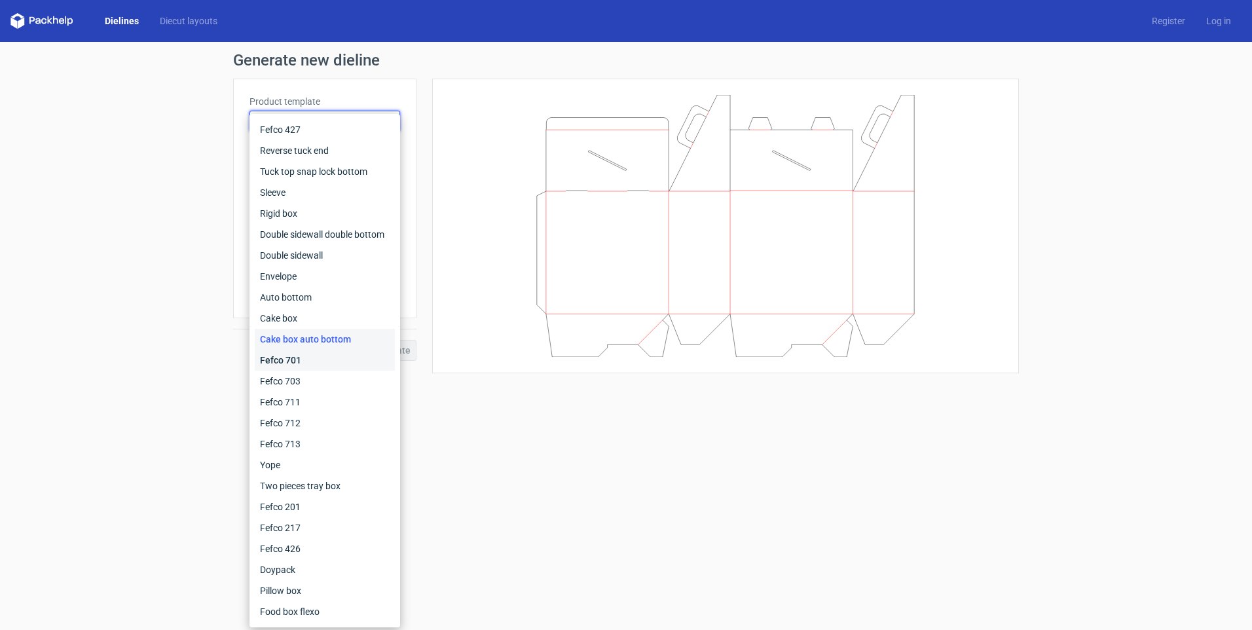
click at [296, 357] on div "Fefco 701" at bounding box center [325, 360] width 140 height 21
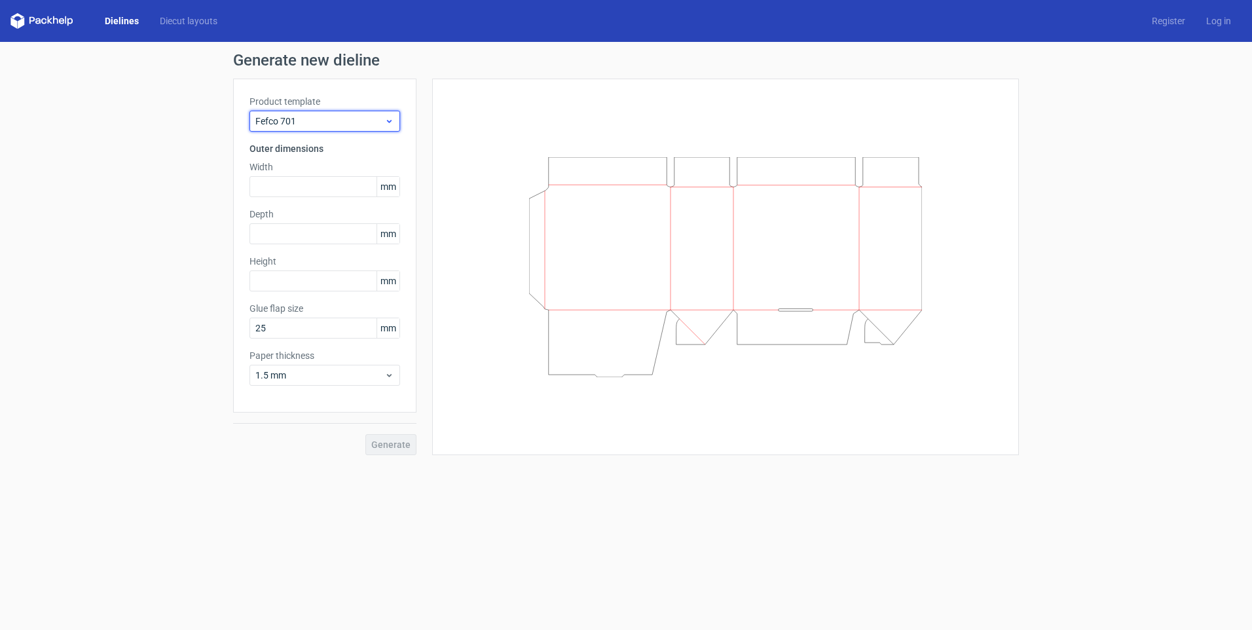
click at [329, 119] on span "Fefco 701" at bounding box center [319, 121] width 129 height 13
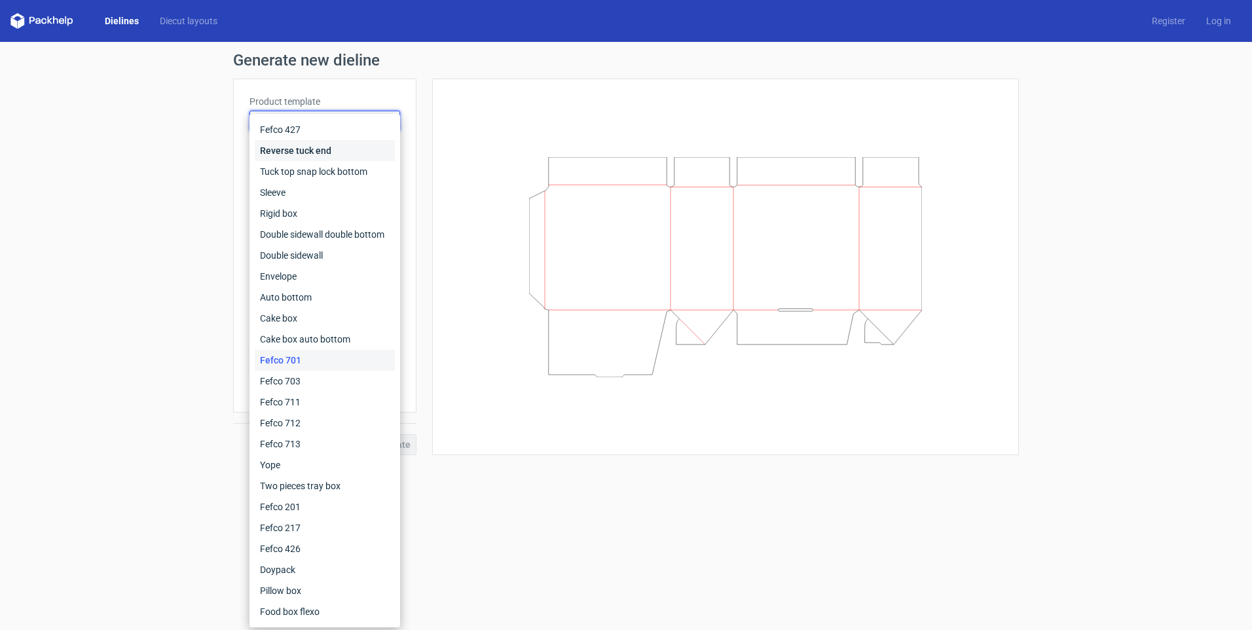
click at [307, 145] on div "Reverse tuck end" at bounding box center [325, 150] width 140 height 21
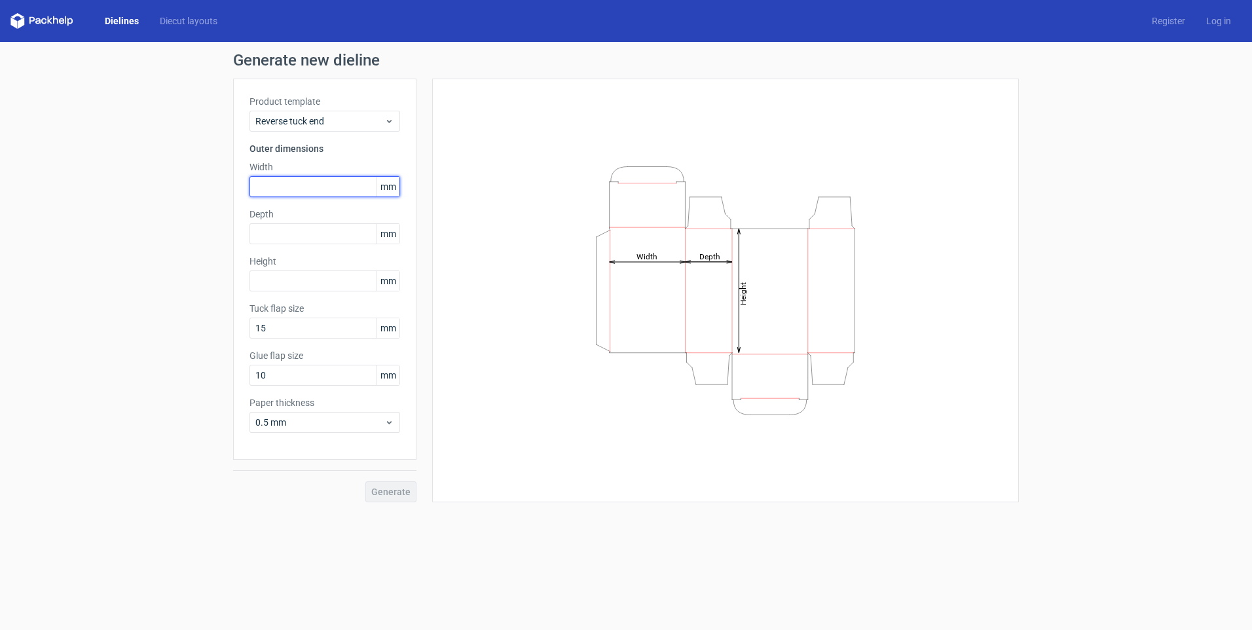
click at [310, 189] on input "text" at bounding box center [324, 186] width 151 height 21
type input "260"
type input "286"
type input "38"
type input "20"
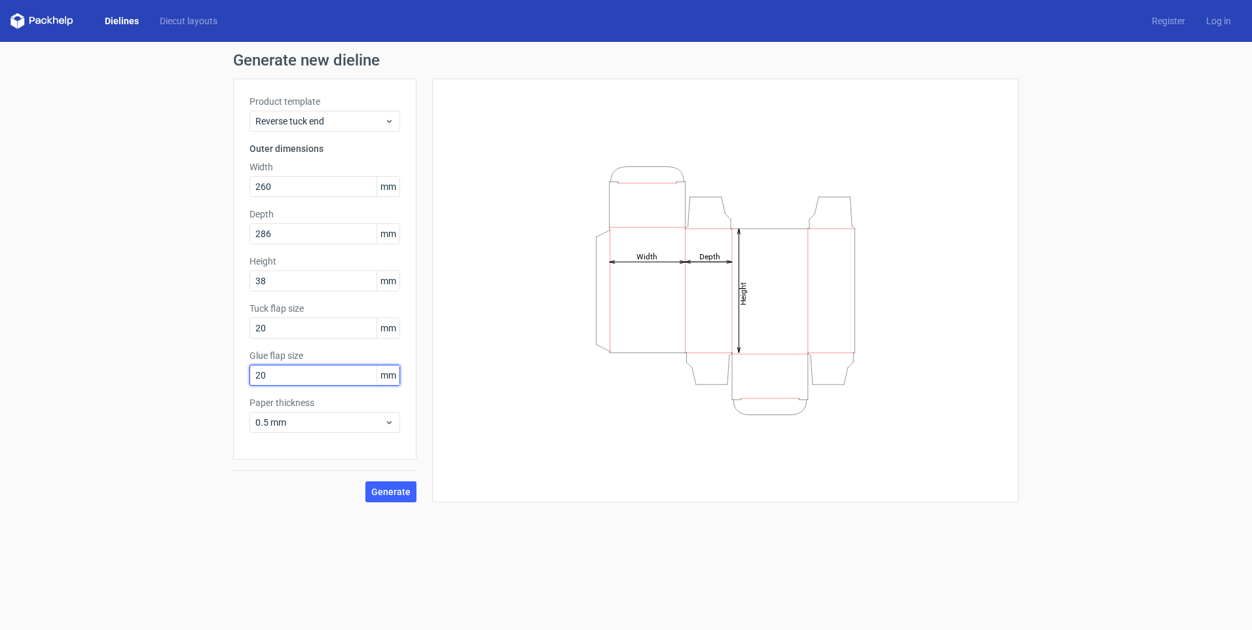
type input "20"
click at [392, 499] on button "Generate" at bounding box center [390, 491] width 51 height 21
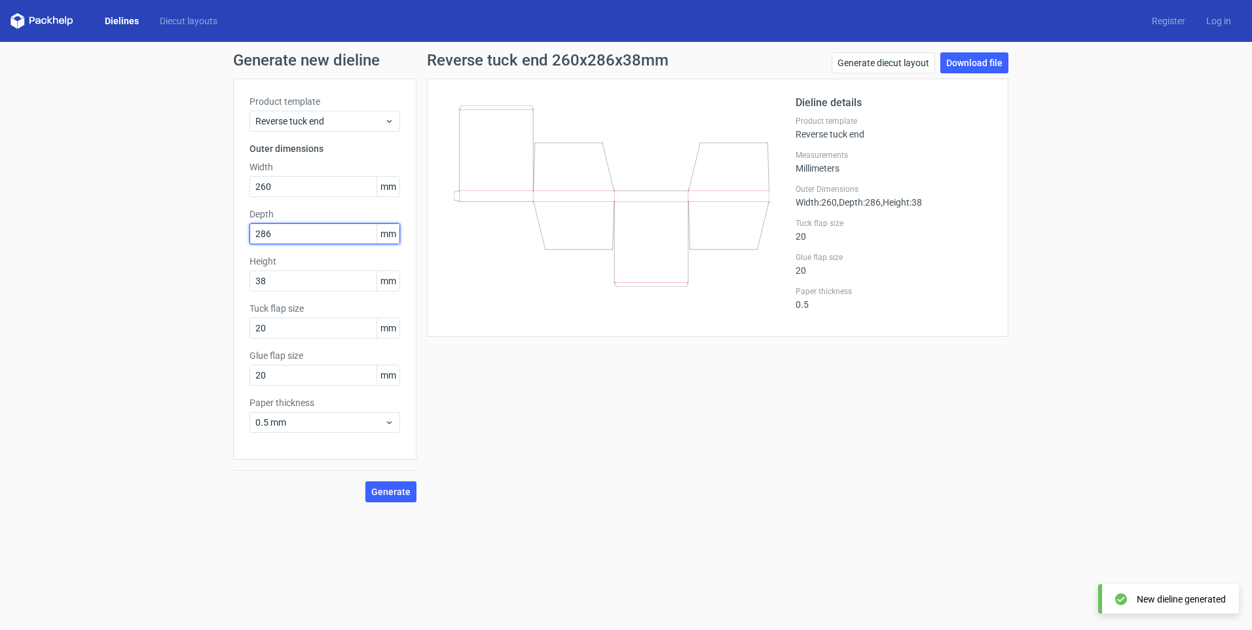
drag, startPoint x: 297, startPoint y: 238, endPoint x: 223, endPoint y: 228, distance: 74.0
click at [223, 228] on div "Generate new dieline Product template Reverse tuck end Outer dimensions Width 2…" at bounding box center [626, 277] width 1252 height 471
type input "38"
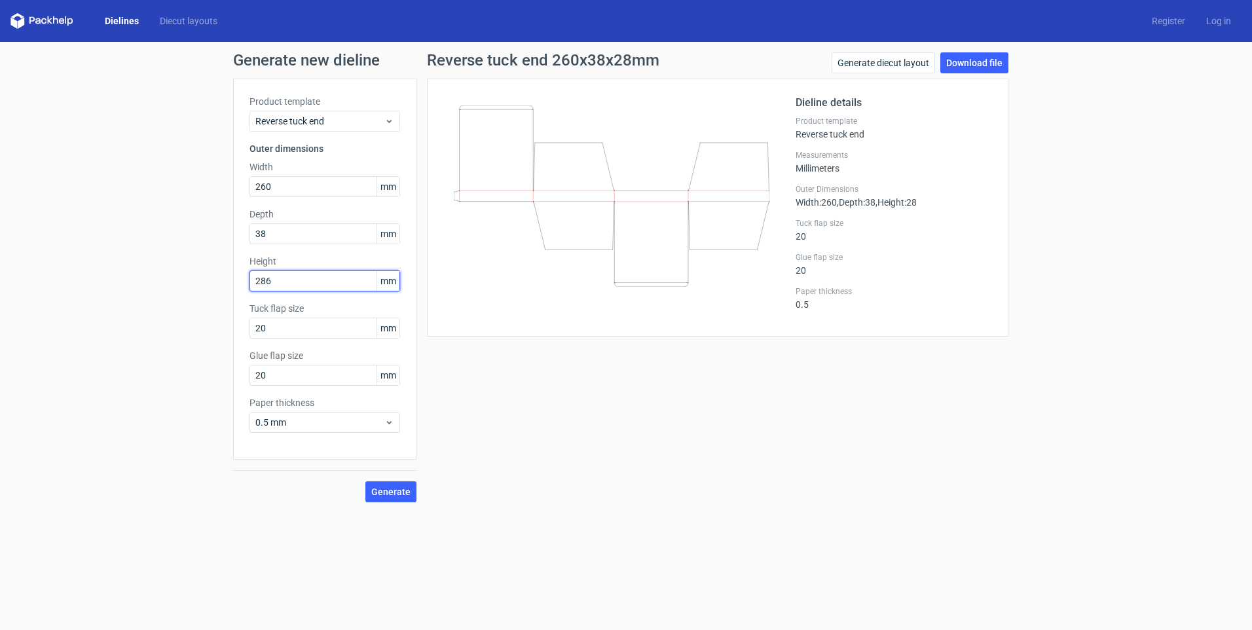
type input "286"
click at [393, 489] on span "Generate" at bounding box center [390, 491] width 39 height 9
click at [968, 65] on link "Download file" at bounding box center [974, 62] width 68 height 21
